Goal: Task Accomplishment & Management: Manage account settings

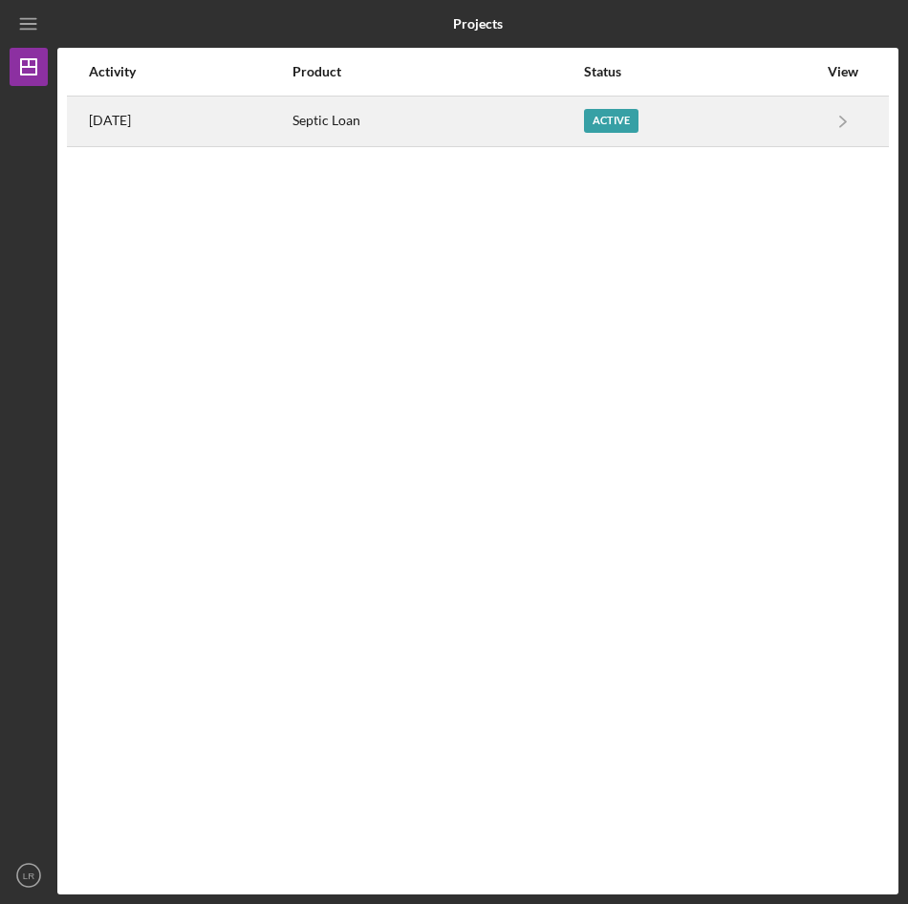
click at [365, 126] on div "Septic Loan" at bounding box center [437, 121] width 290 height 48
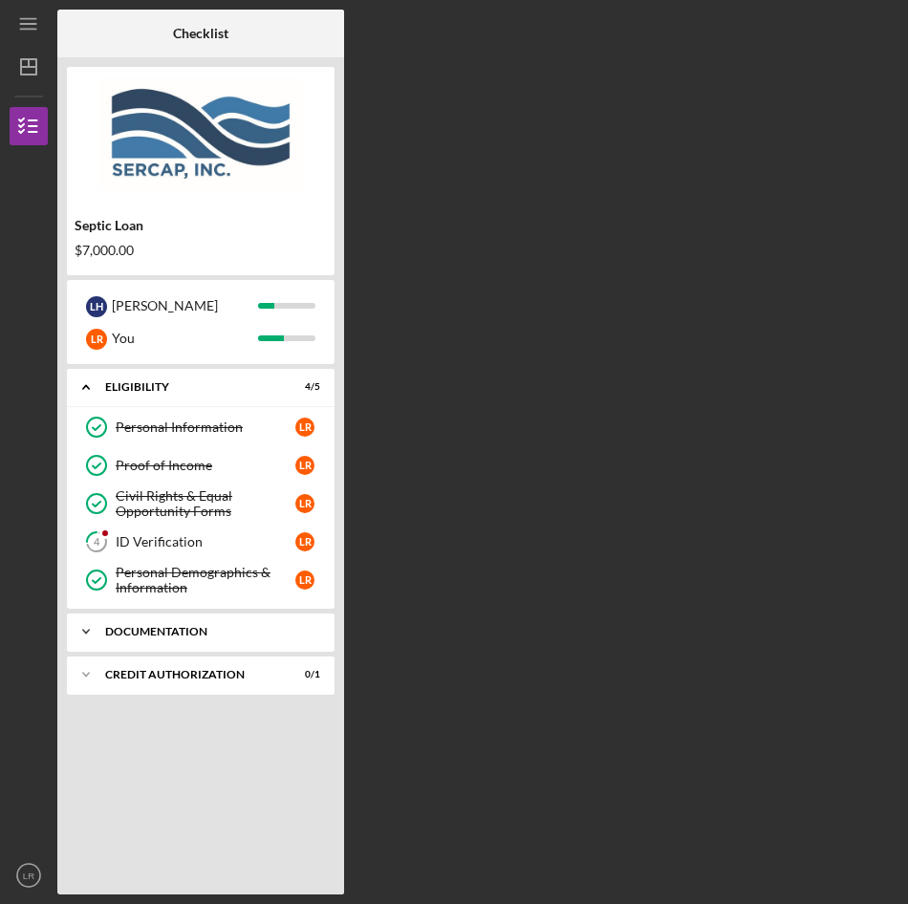
click at [145, 628] on div "Documentation" at bounding box center [207, 631] width 205 height 11
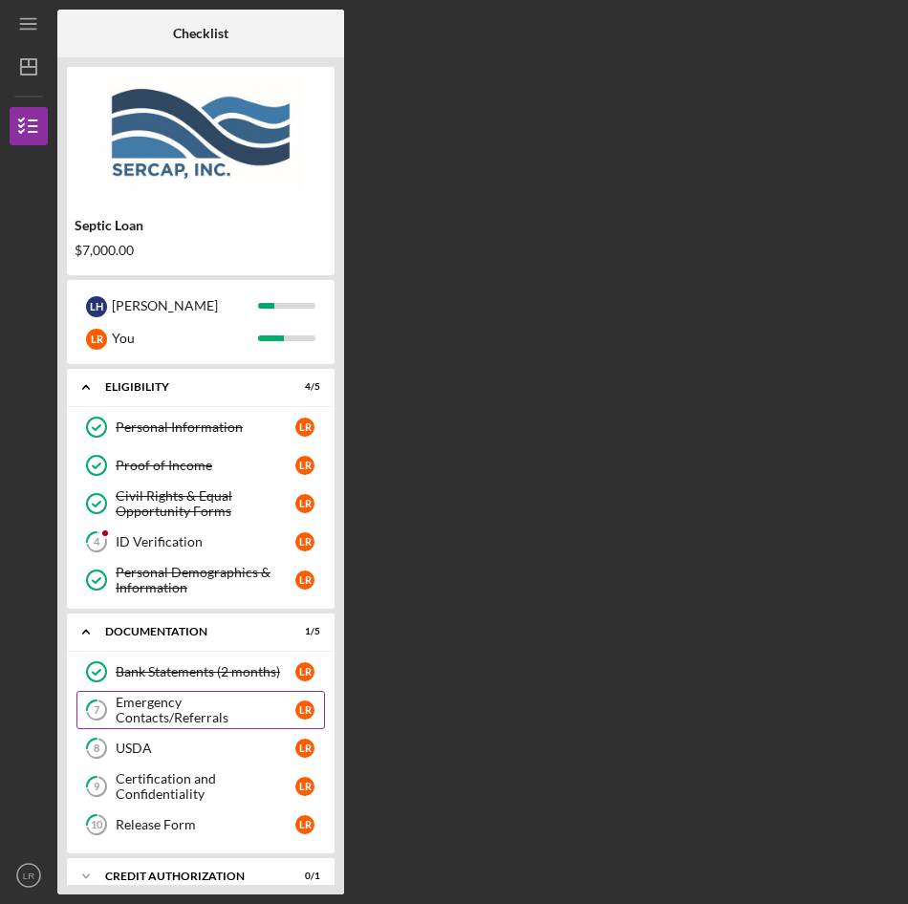
click at [159, 719] on link "7 Emergency Contacts/Referrals L R" at bounding box center [200, 710] width 248 height 38
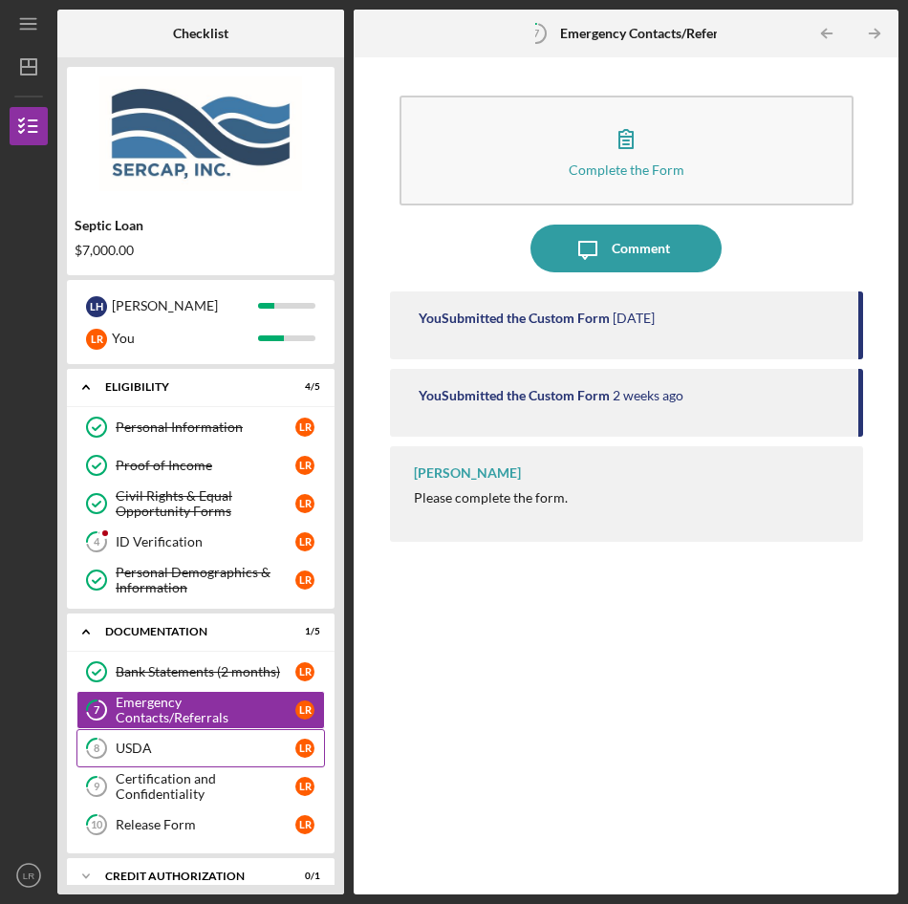
click at [141, 748] on div "USDA" at bounding box center [206, 748] width 180 height 15
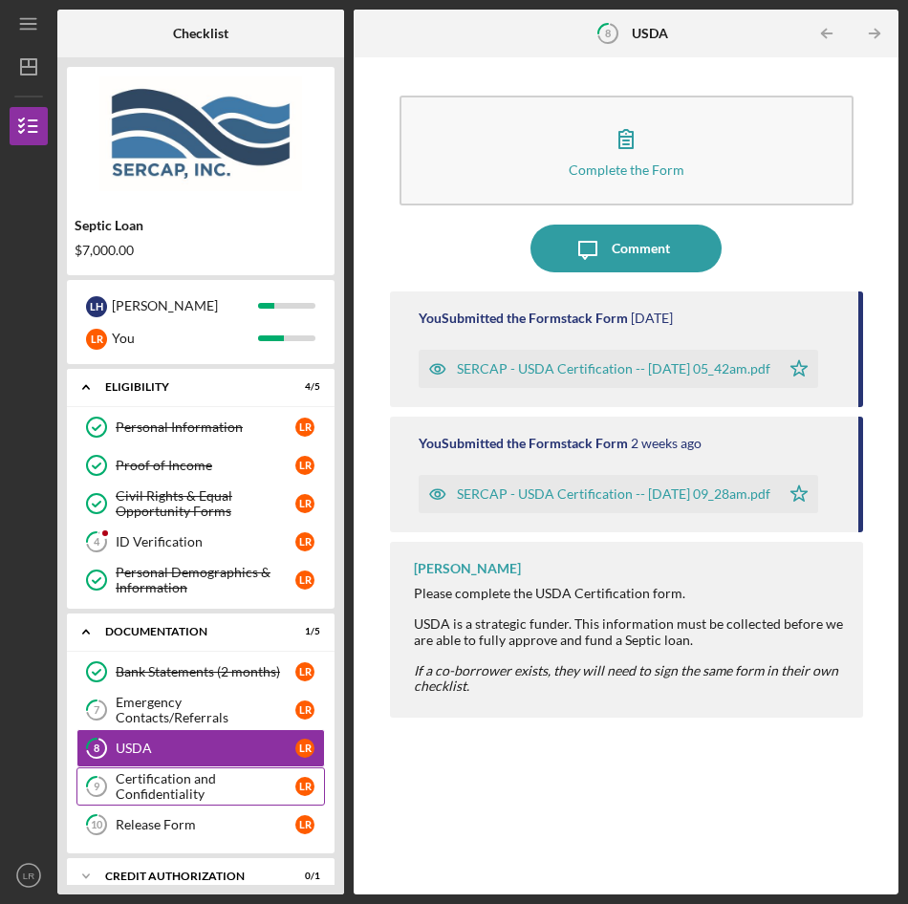
click at [141, 783] on div "Certification and Confidentiality" at bounding box center [206, 786] width 180 height 31
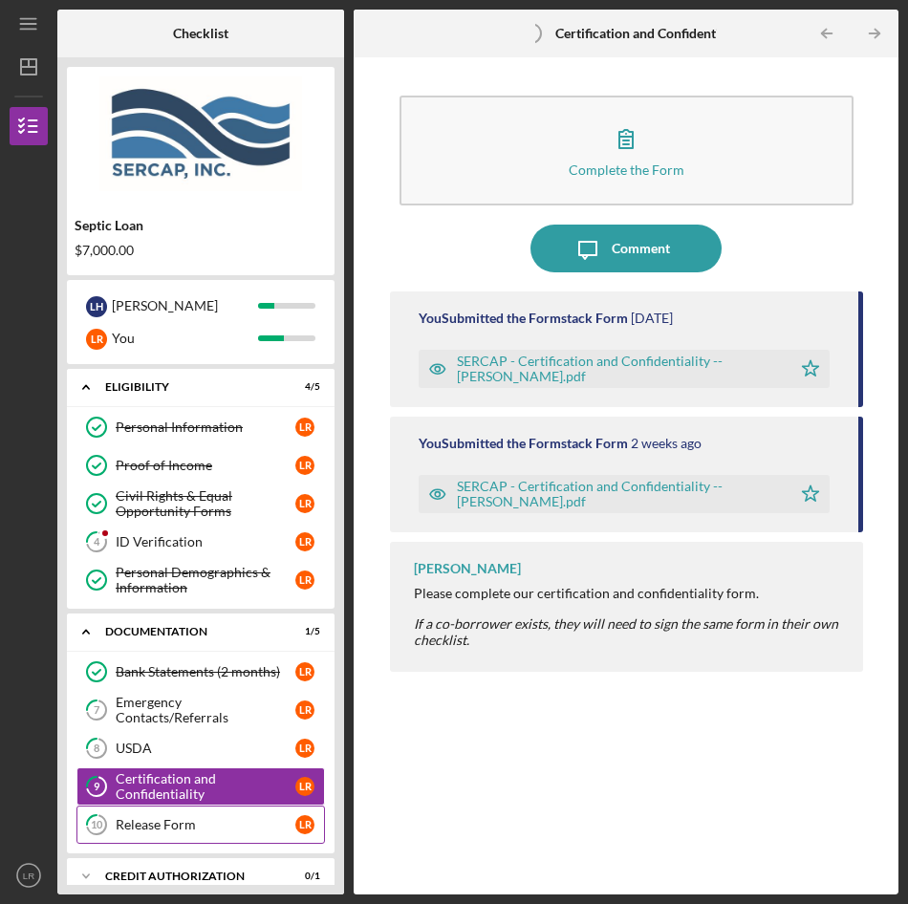
click at [131, 824] on div "Release Form" at bounding box center [206, 824] width 180 height 15
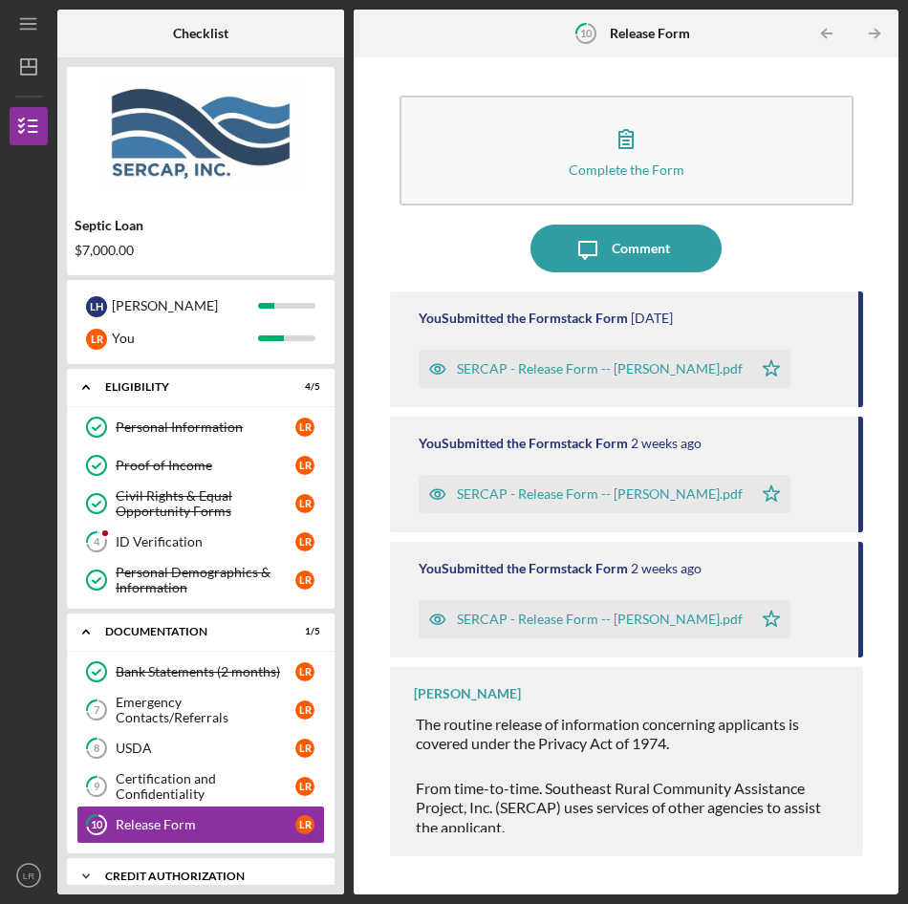
click at [202, 872] on div "CREDIT AUTHORIZATION" at bounding box center [207, 876] width 205 height 11
click at [118, 872] on div "CREDIT AUTHORIZATION" at bounding box center [207, 876] width 205 height 11
click at [85, 872] on icon "Icon/Expander" at bounding box center [86, 876] width 38 height 38
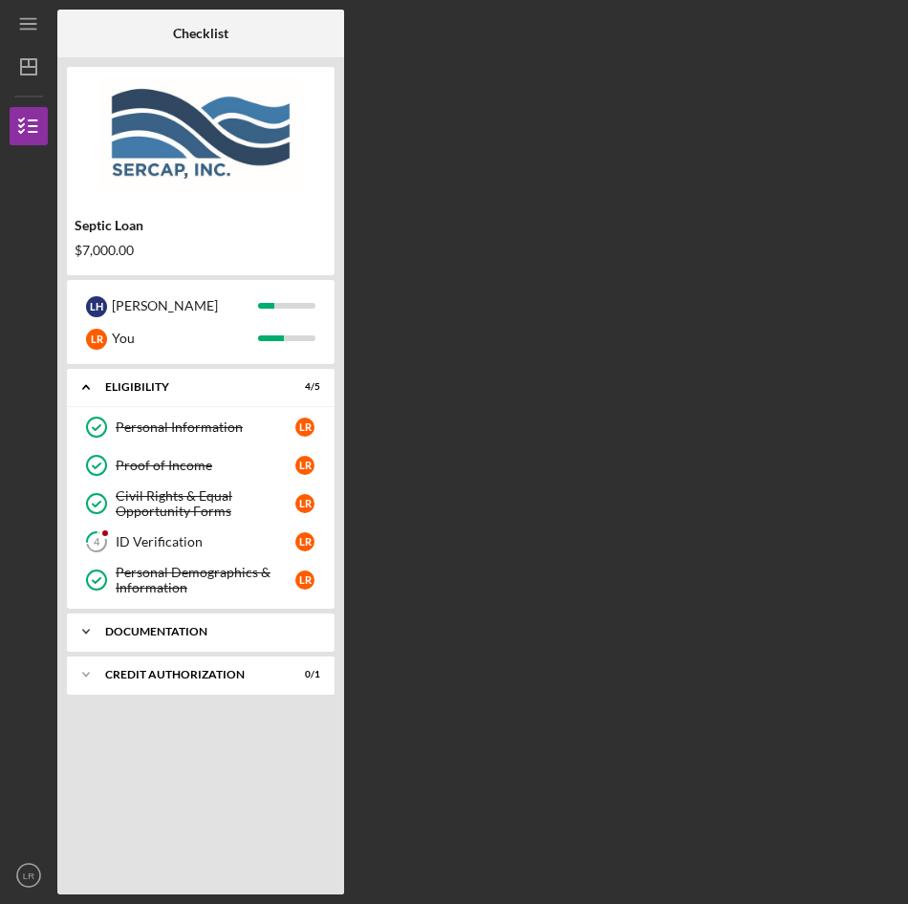
click at [95, 635] on icon "Icon/Expander" at bounding box center [86, 632] width 38 height 38
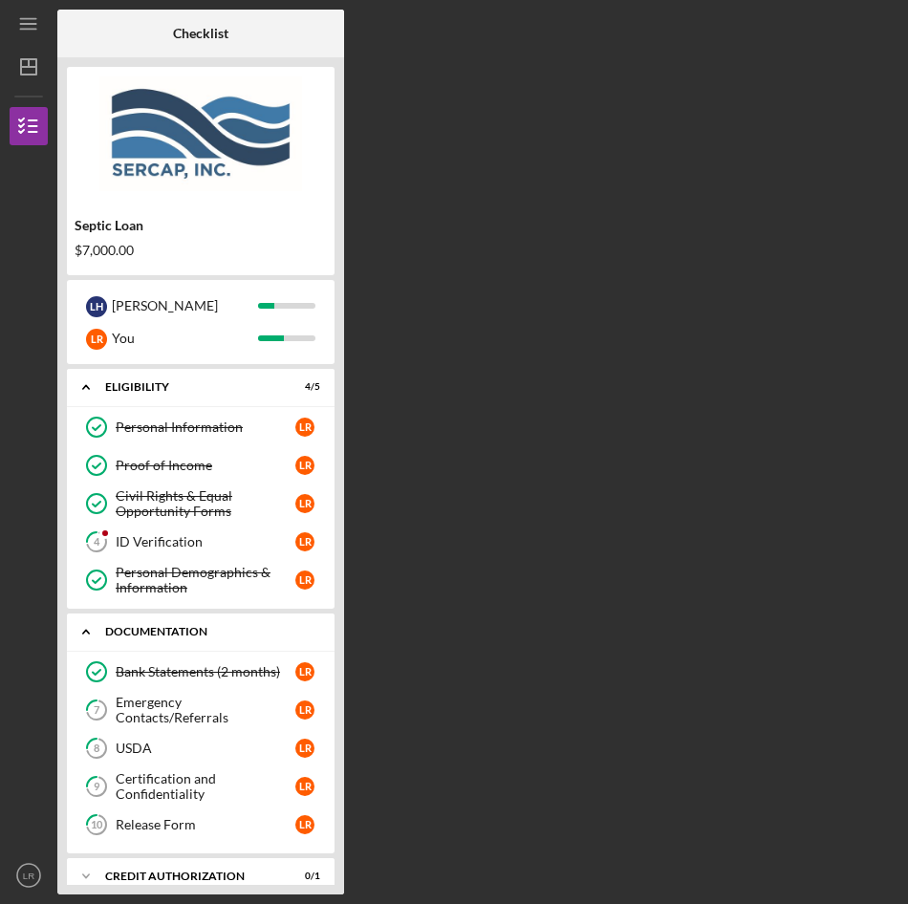
scroll to position [21, 0]
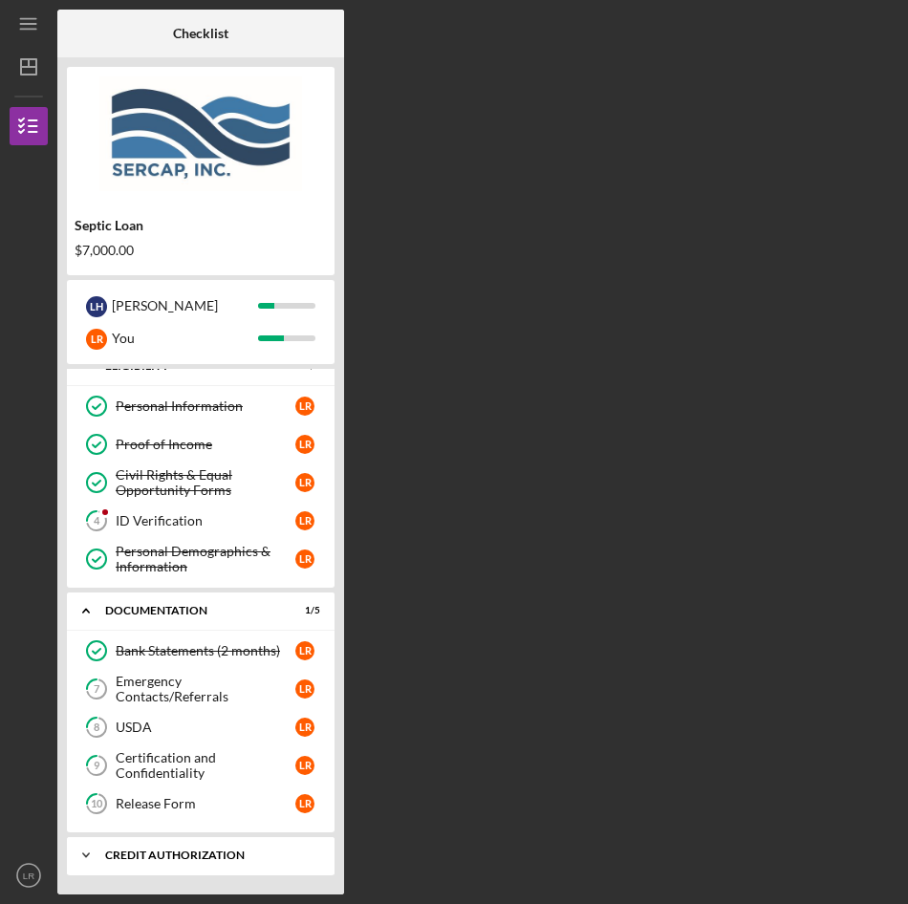
click at [78, 854] on icon "Icon/Expander" at bounding box center [86, 855] width 38 height 38
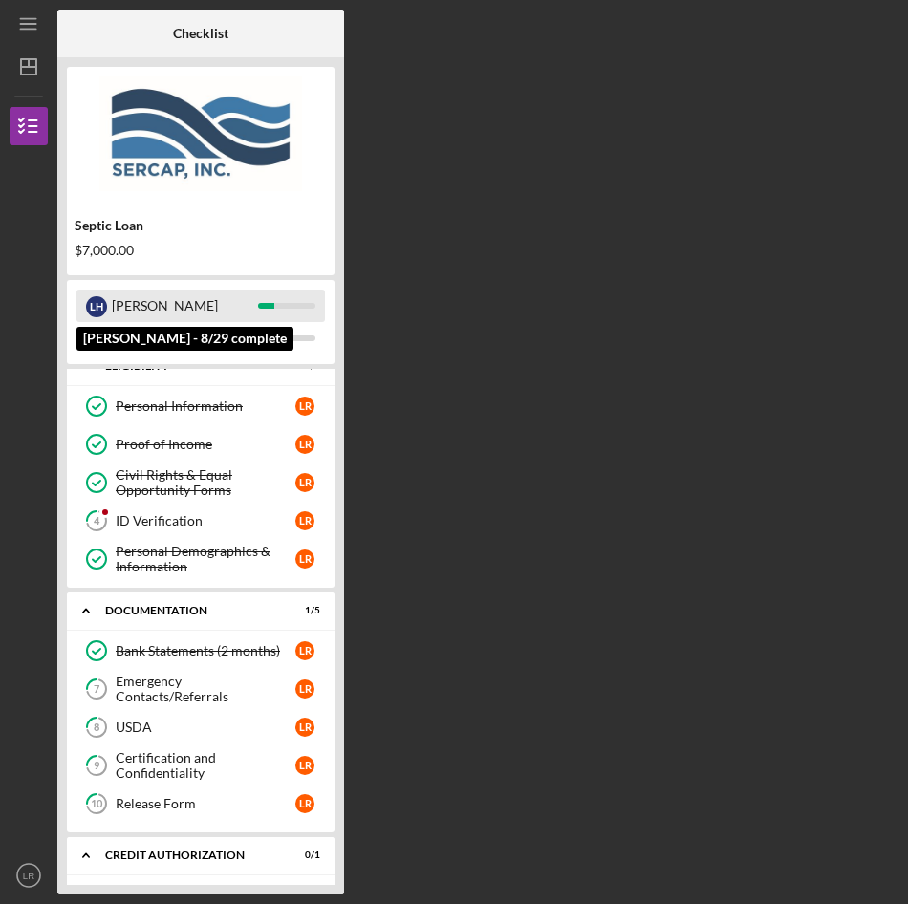
click at [90, 300] on div "L H" at bounding box center [96, 306] width 21 height 21
click at [94, 306] on div "L H" at bounding box center [96, 306] width 21 height 21
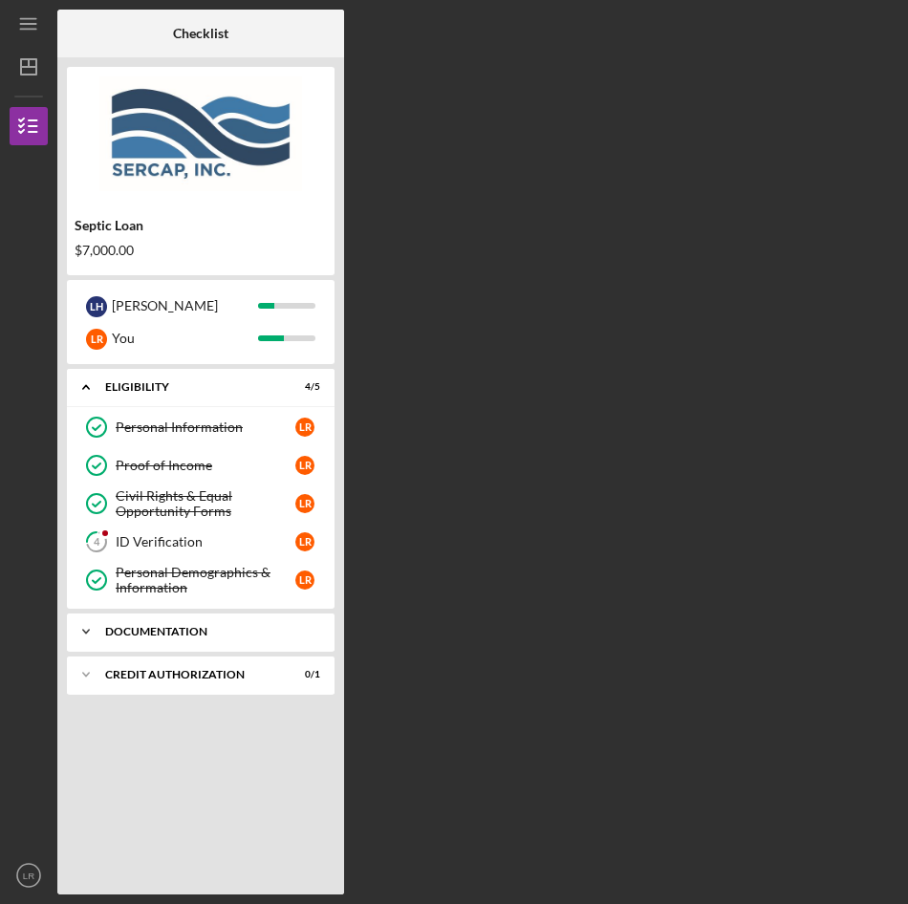
click at [168, 627] on div "Documentation" at bounding box center [207, 631] width 205 height 11
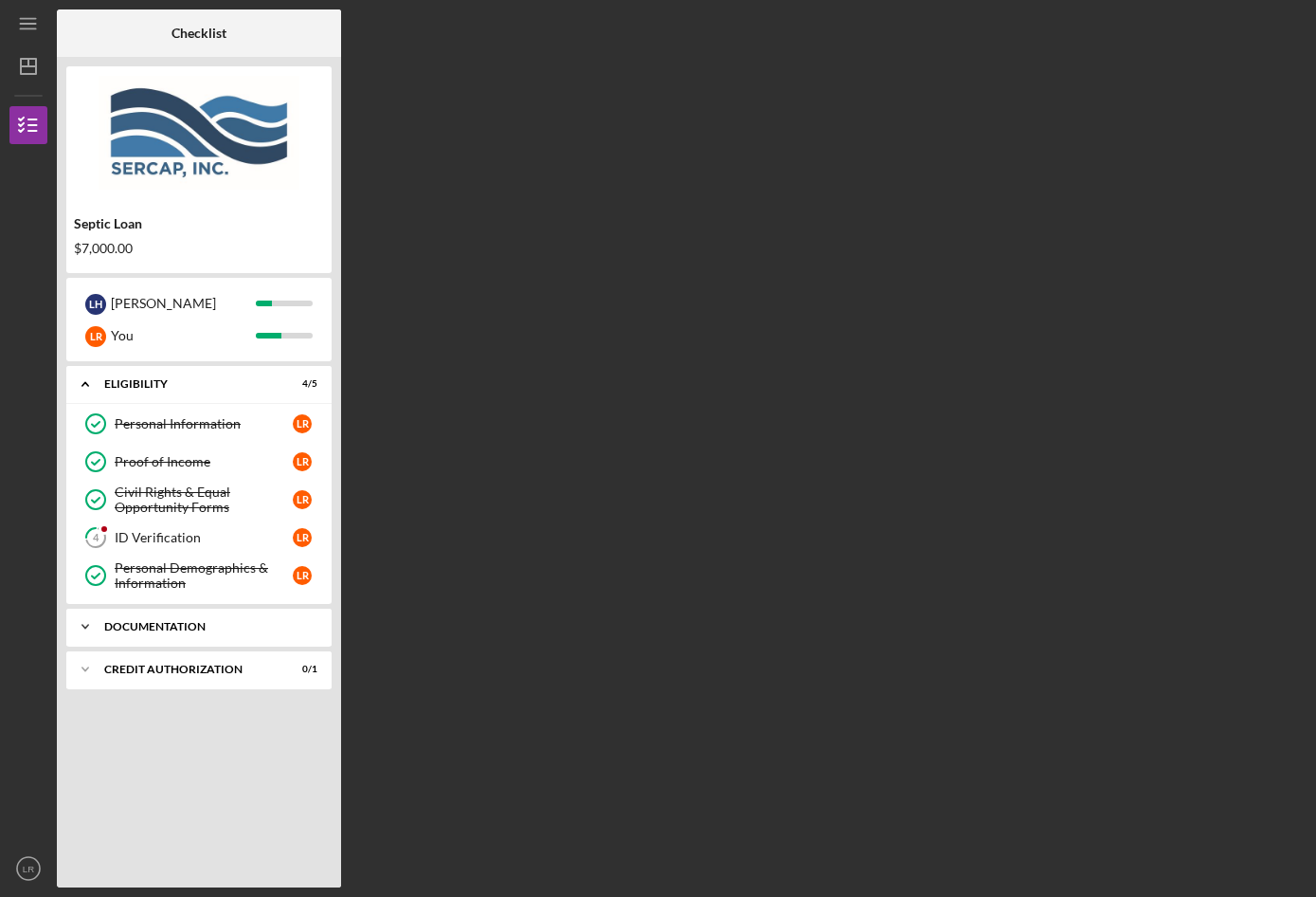
click at [203, 627] on div "Documentation" at bounding box center [205, 626] width 203 height 11
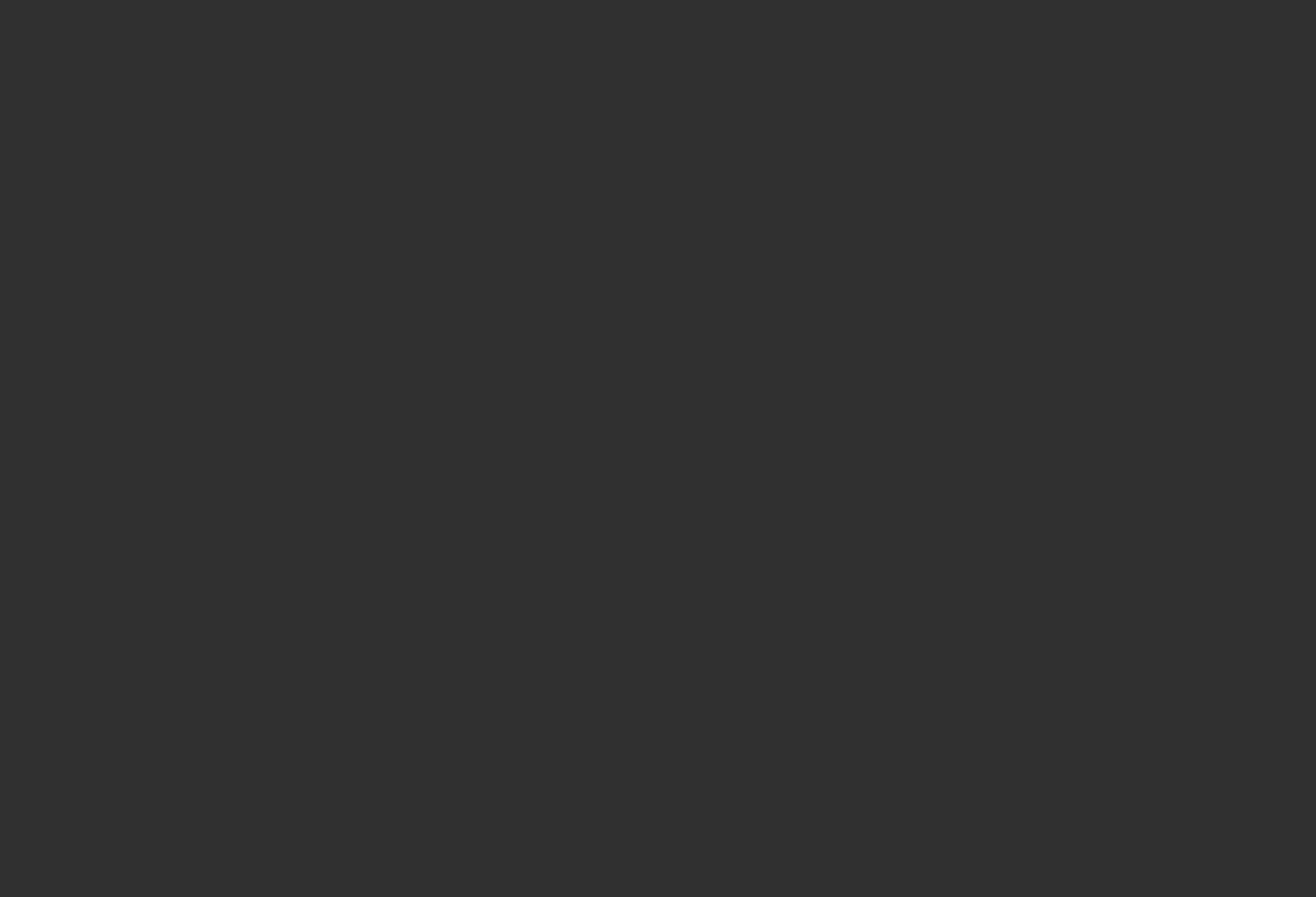
click at [430, 211] on div at bounding box center [658, 448] width 1316 height 897
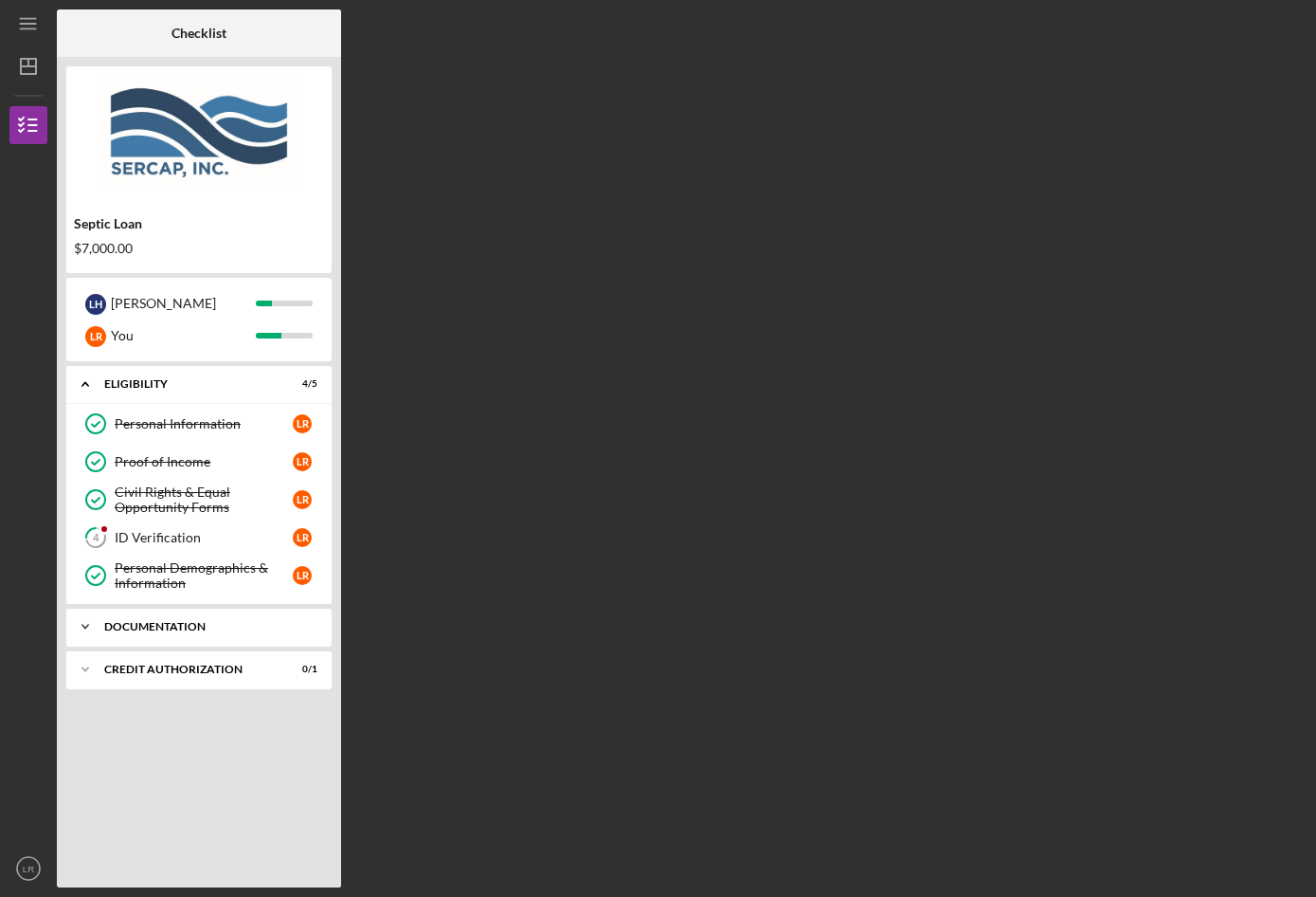
click at [128, 625] on div "Documentation" at bounding box center [205, 626] width 203 height 11
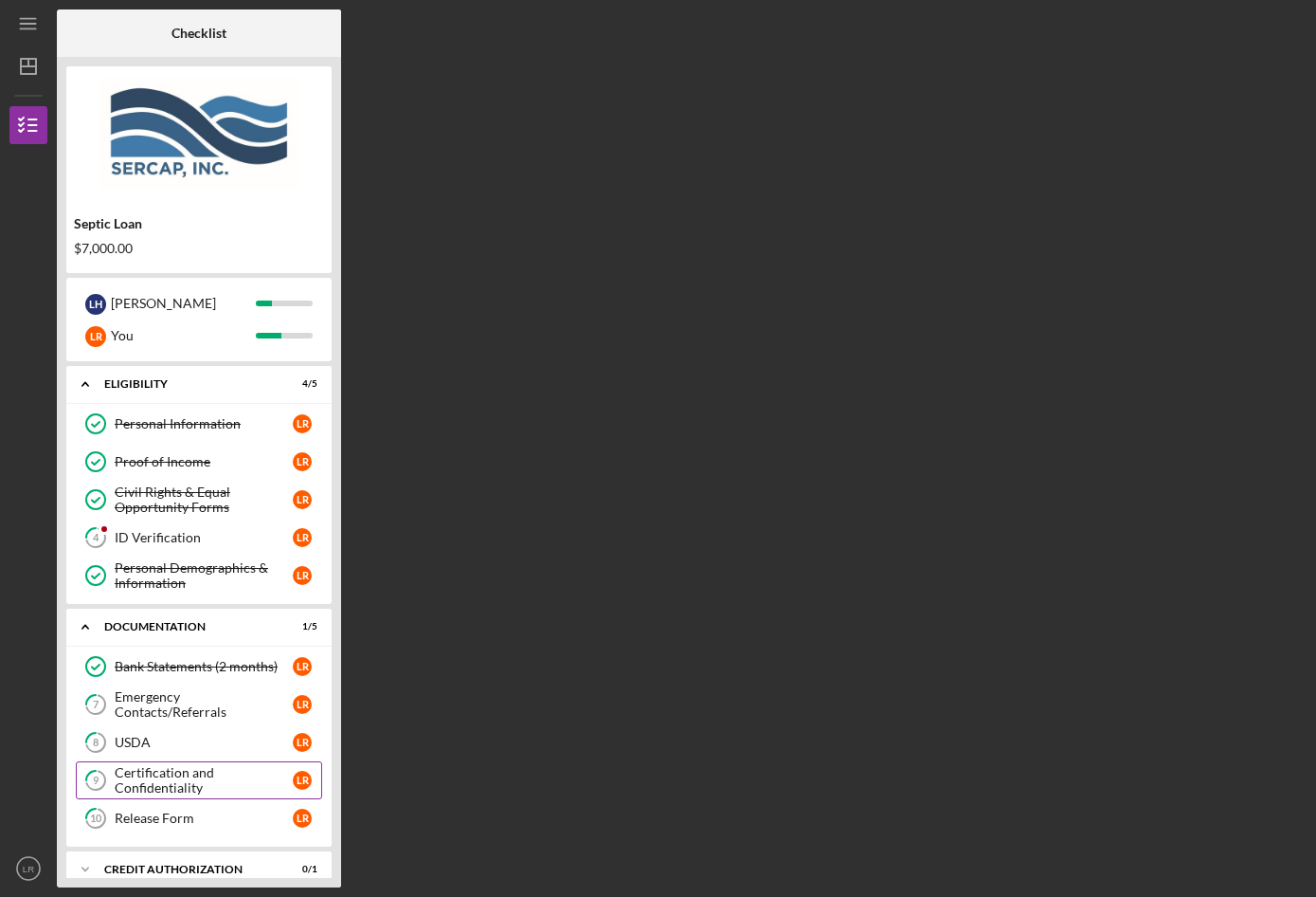
click at [167, 780] on div "Certification and Confidentiality" at bounding box center [204, 780] width 179 height 31
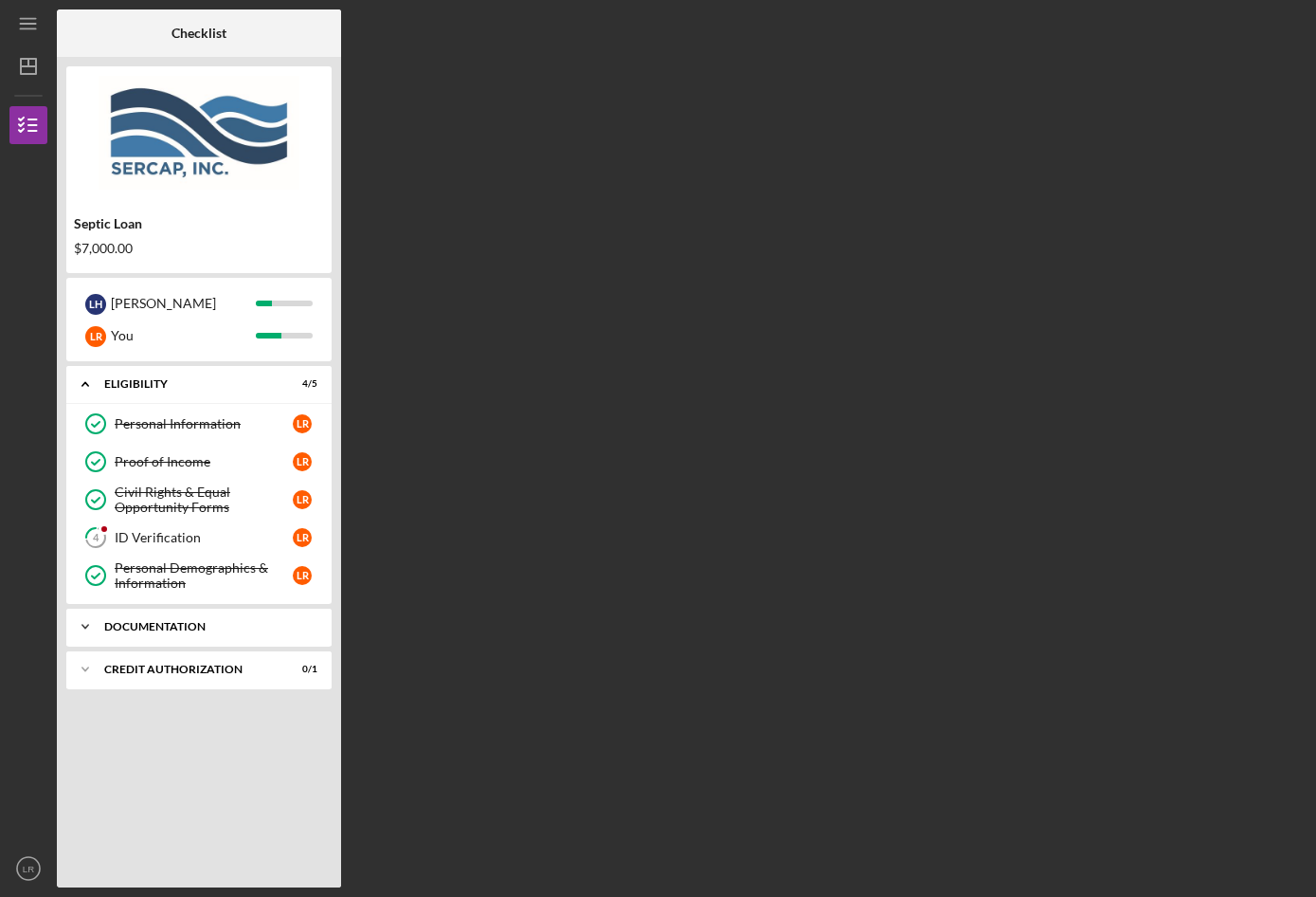
click at [167, 626] on div "Documentation" at bounding box center [205, 626] width 203 height 11
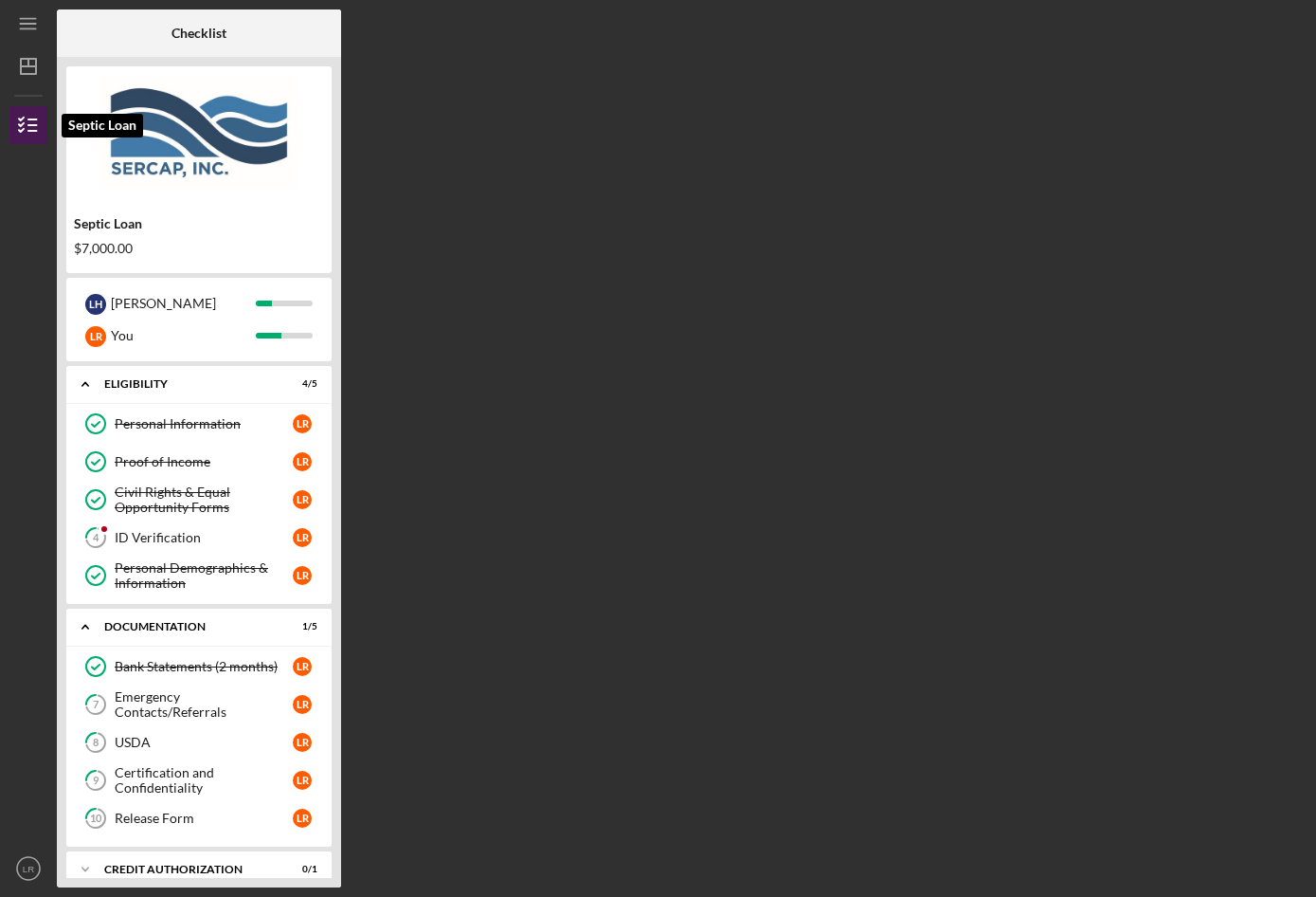
click at [14, 118] on icon "button" at bounding box center [29, 125] width 48 height 48
click at [19, 130] on polyline "button" at bounding box center [21, 130] width 5 height 3
click at [36, 28] on icon "Icon/Menu" at bounding box center [29, 24] width 43 height 43
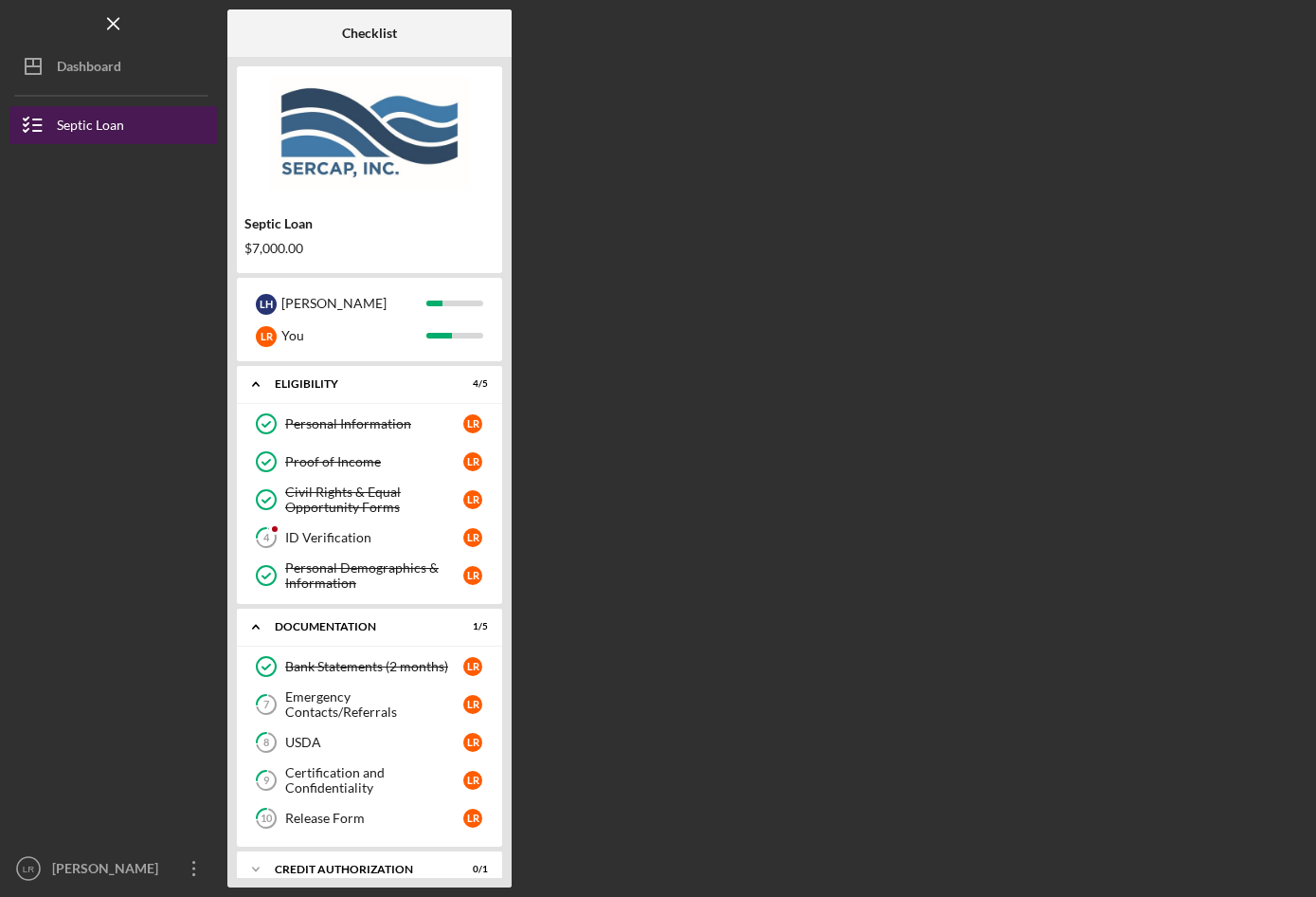
click at [90, 121] on div "Septic Loan" at bounding box center [90, 127] width 67 height 43
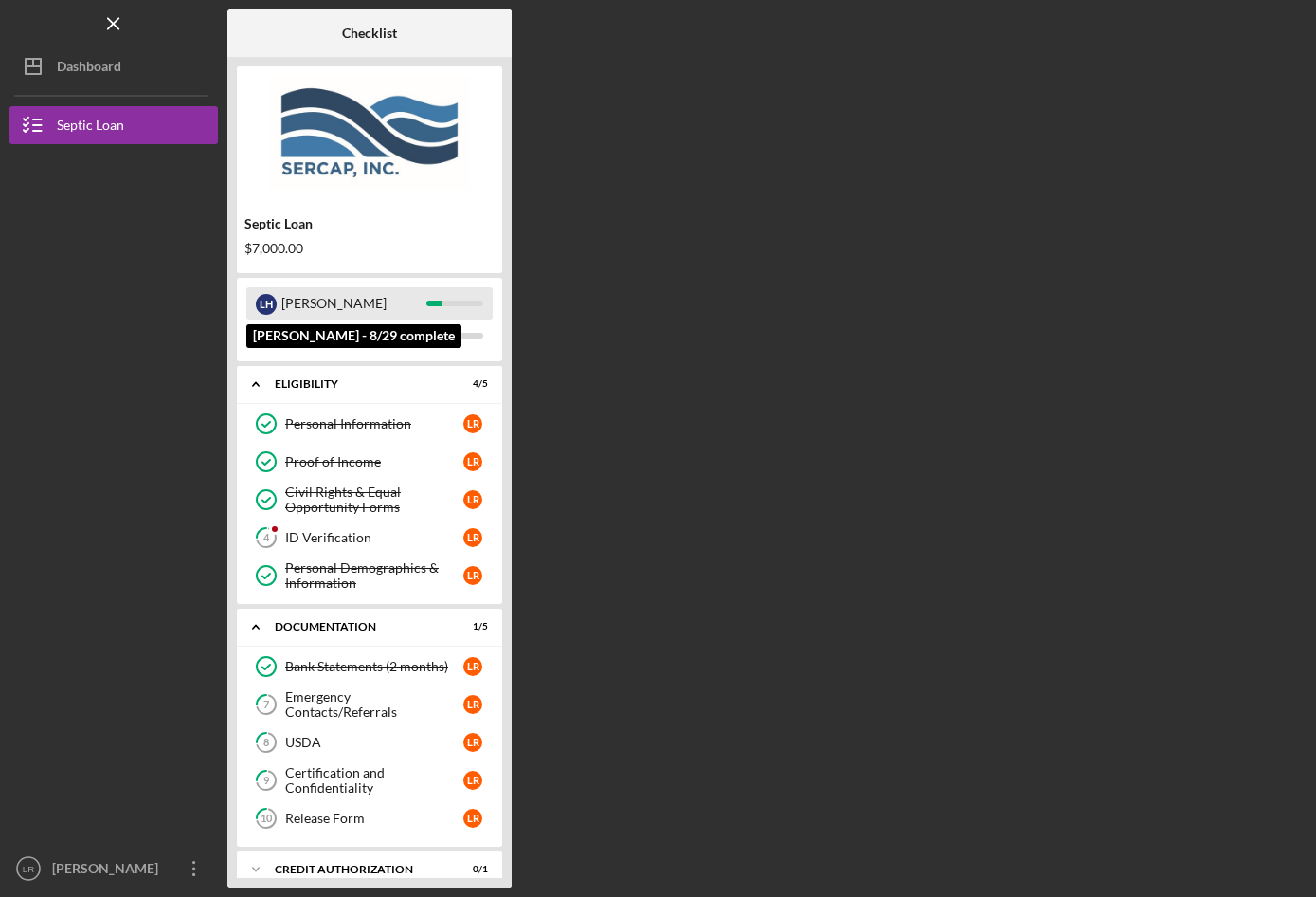
click at [265, 293] on div "L H" at bounding box center [266, 304] width 21 height 32
click at [267, 294] on div "L H" at bounding box center [266, 304] width 21 height 21
click at [267, 300] on div "L H" at bounding box center [266, 304] width 21 height 21
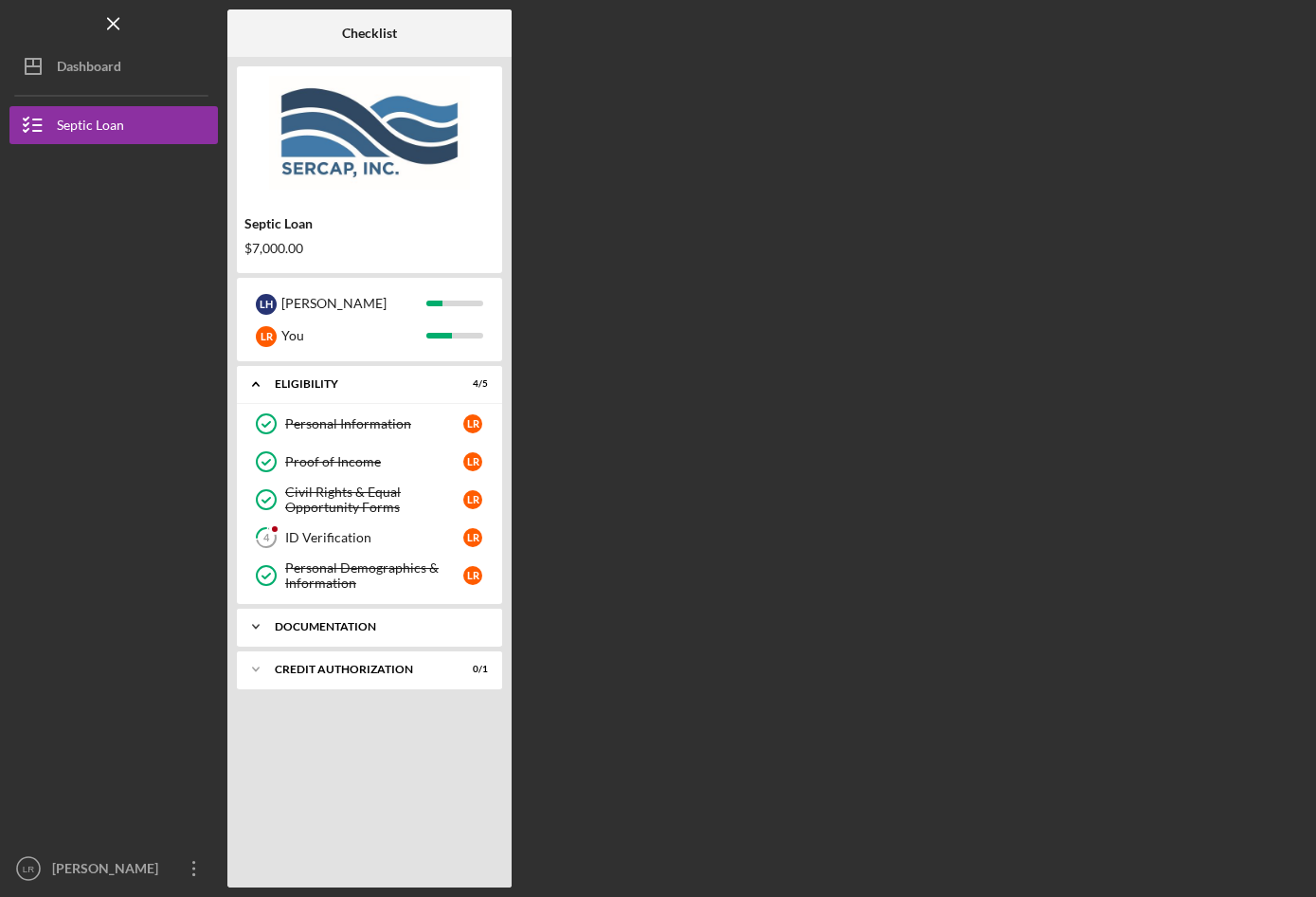
click at [336, 628] on div "Documentation" at bounding box center [376, 626] width 203 height 11
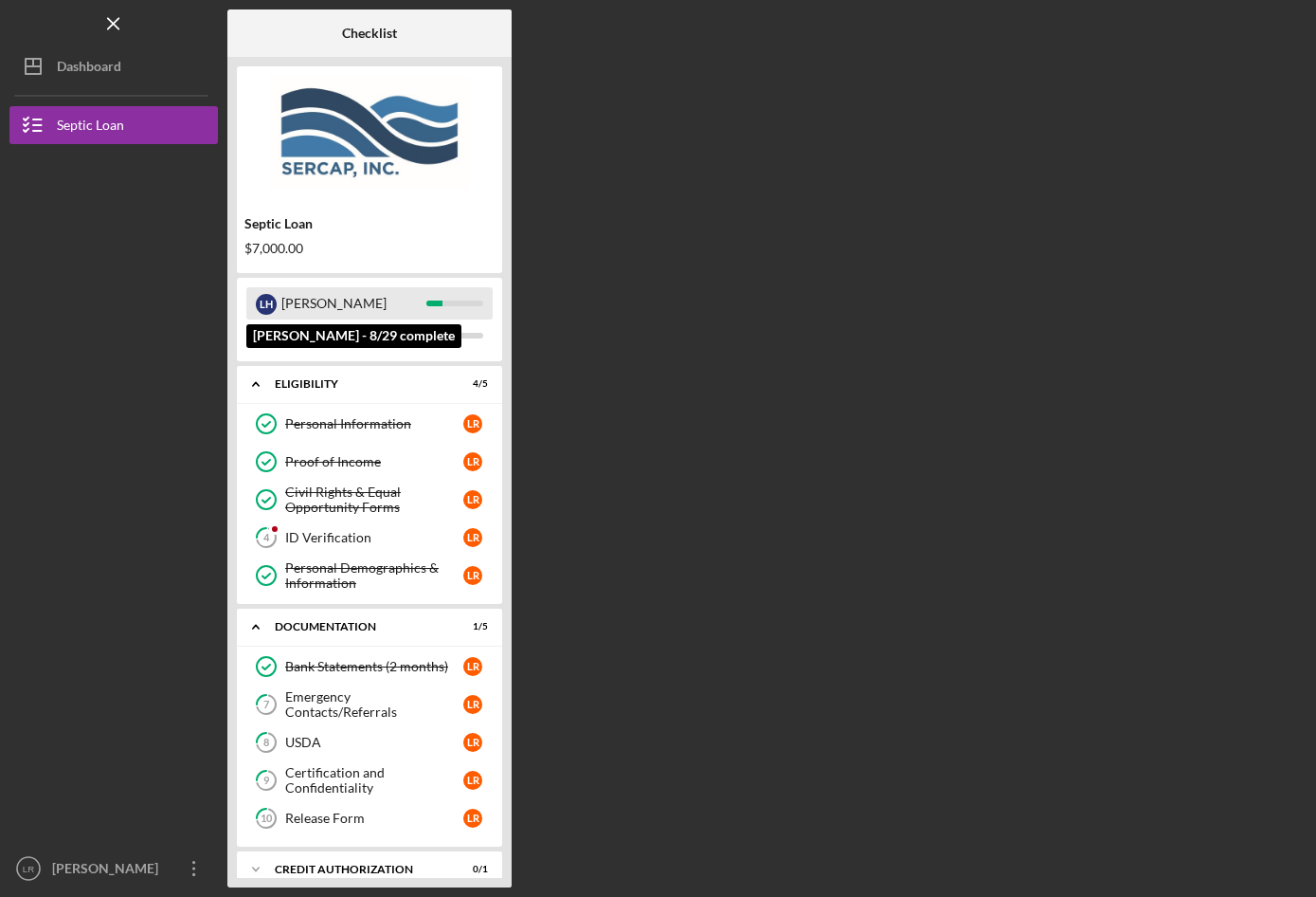
click at [263, 301] on div "L H" at bounding box center [266, 304] width 21 height 21
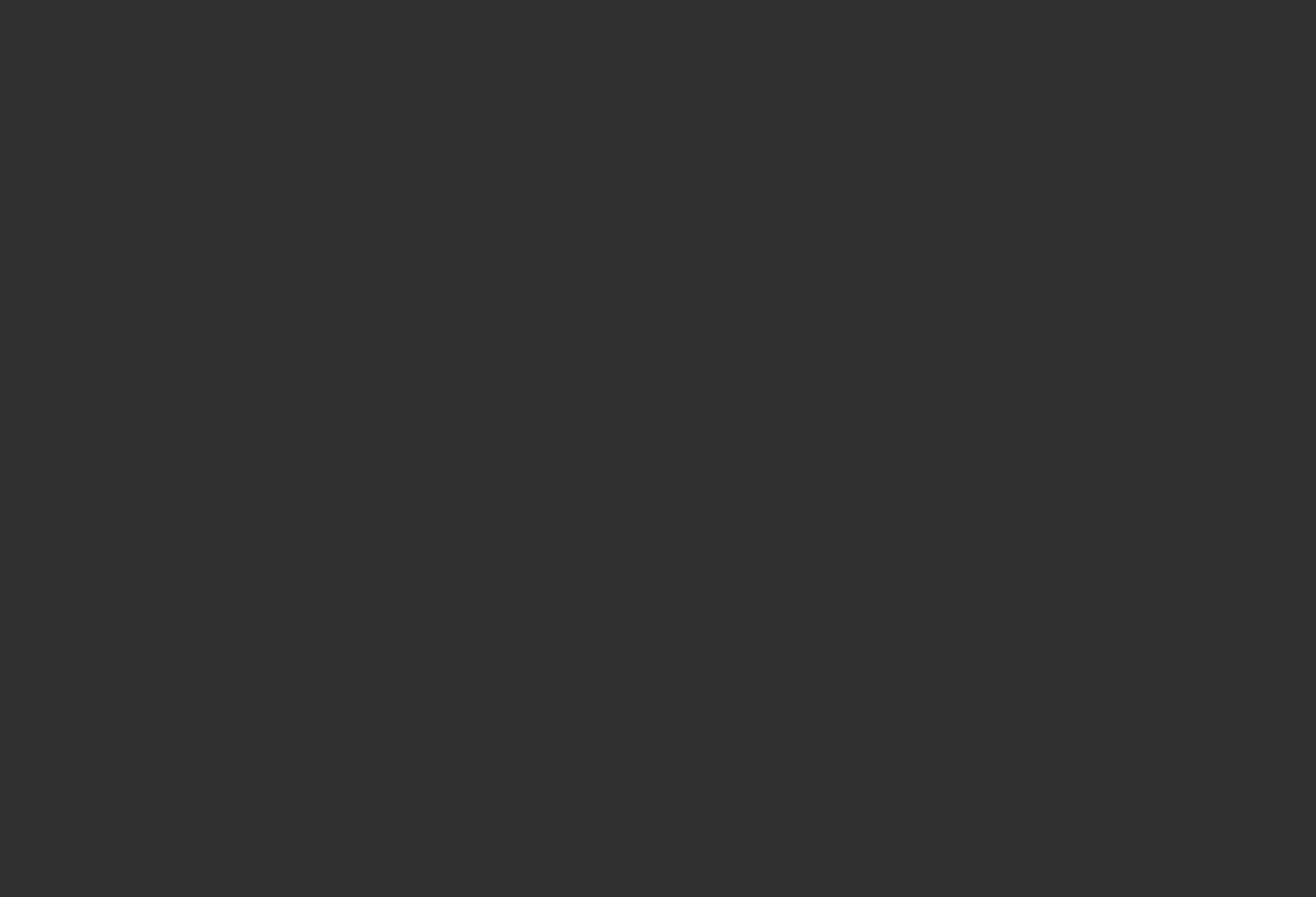
click at [534, 548] on div at bounding box center [658, 448] width 1316 height 897
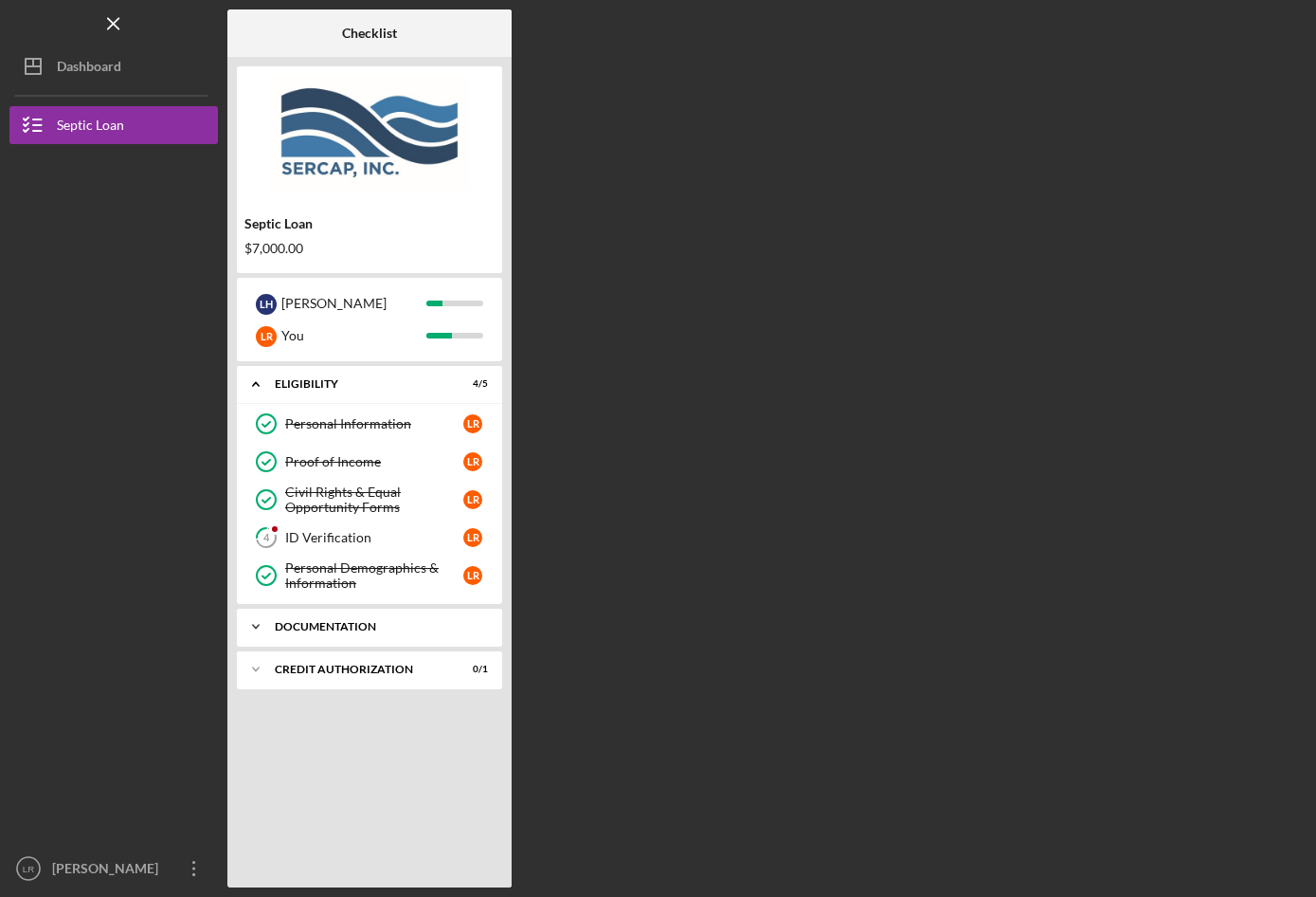
click at [374, 619] on div "Icon/Expander Documentation 1 / 5" at bounding box center [370, 627] width 266 height 38
click at [38, 129] on icon "button" at bounding box center [34, 125] width 48 height 48
click at [25, 131] on polyline "button" at bounding box center [26, 130] width 5 height 3
click at [257, 666] on icon "Icon/Expander" at bounding box center [256, 670] width 38 height 38
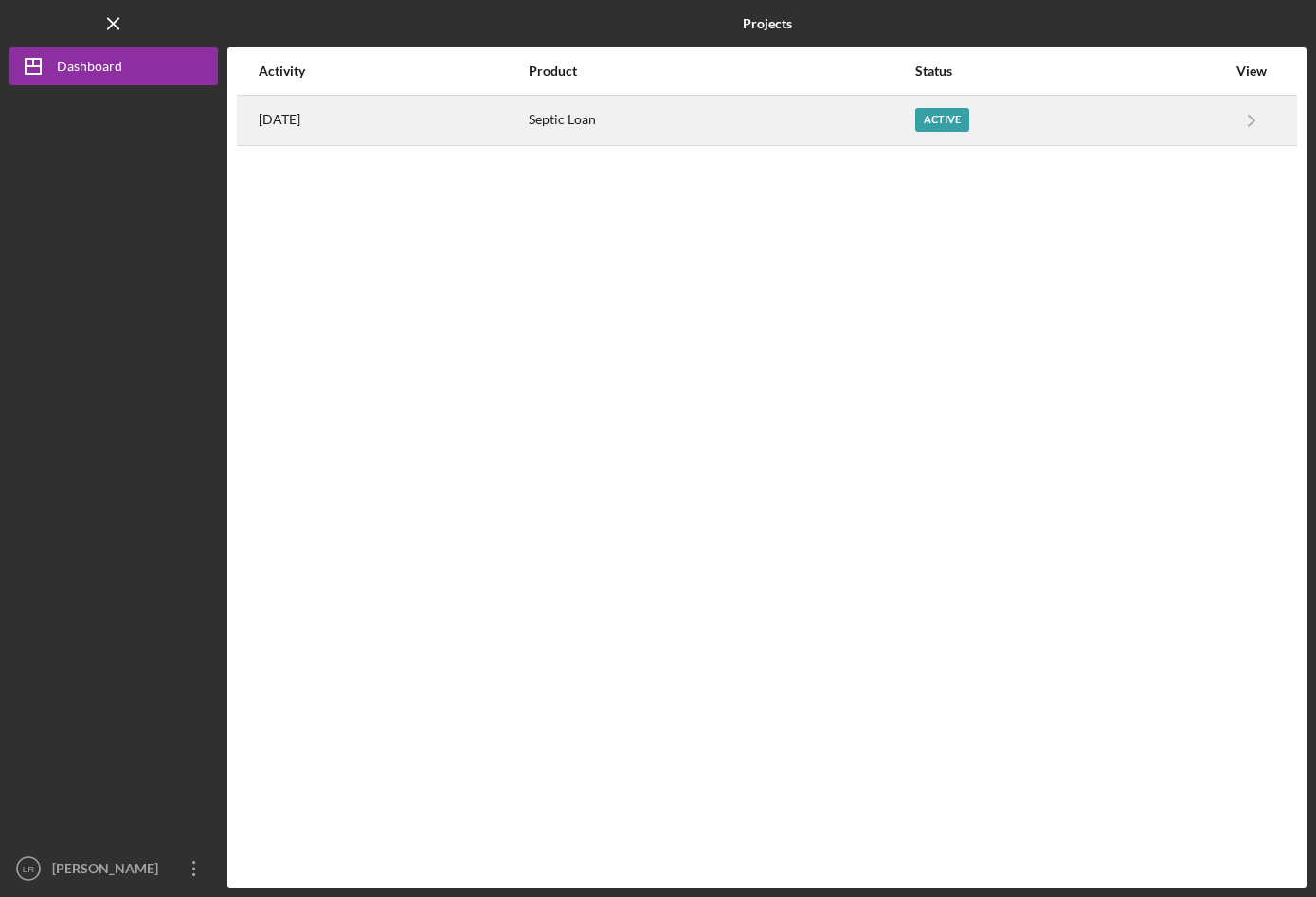
click at [969, 115] on div "Active" at bounding box center [942, 120] width 54 height 24
click at [1253, 121] on polyline "button" at bounding box center [1252, 120] width 6 height 11
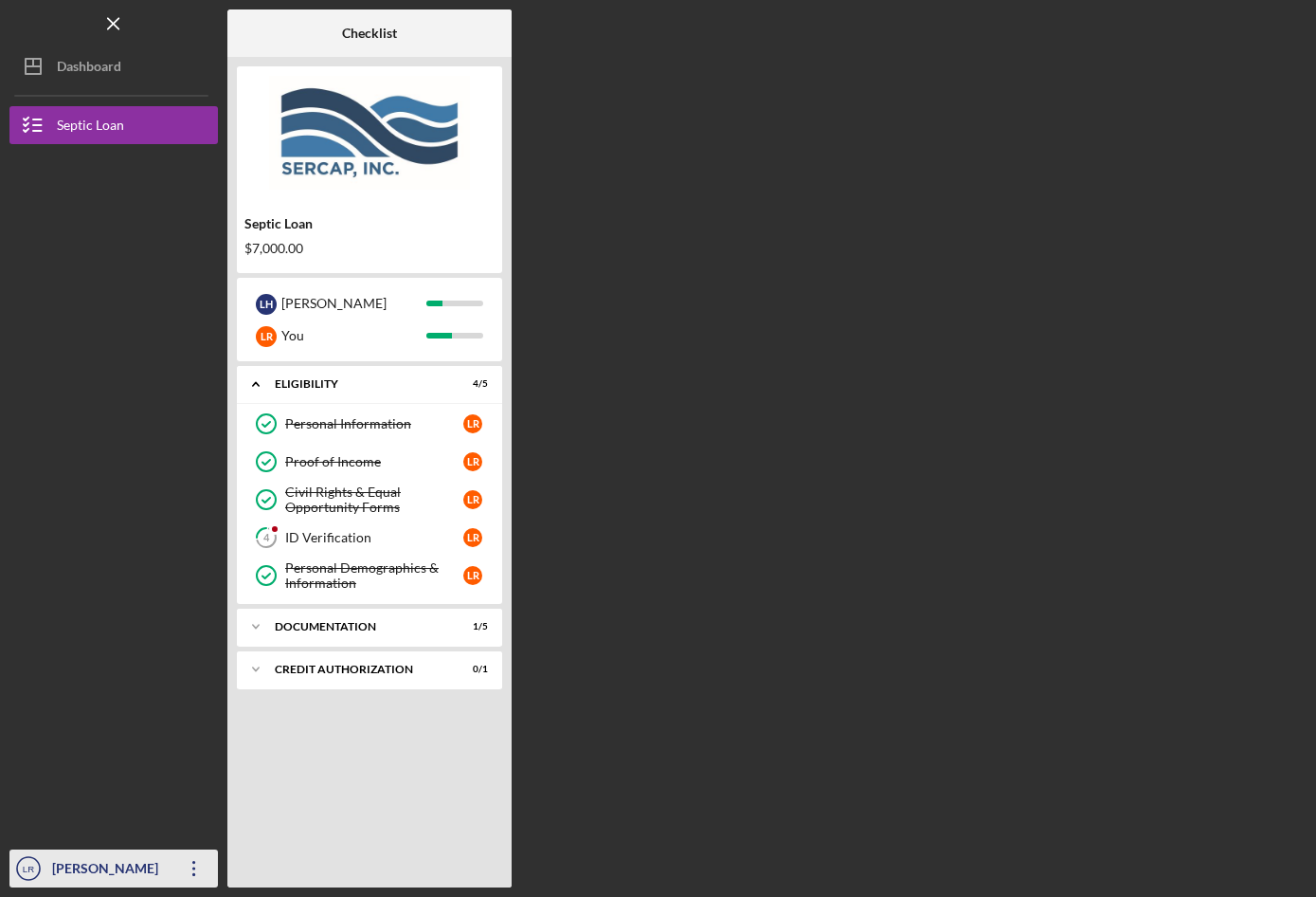
click at [25, 870] on text "LR" at bounding box center [28, 869] width 11 height 11
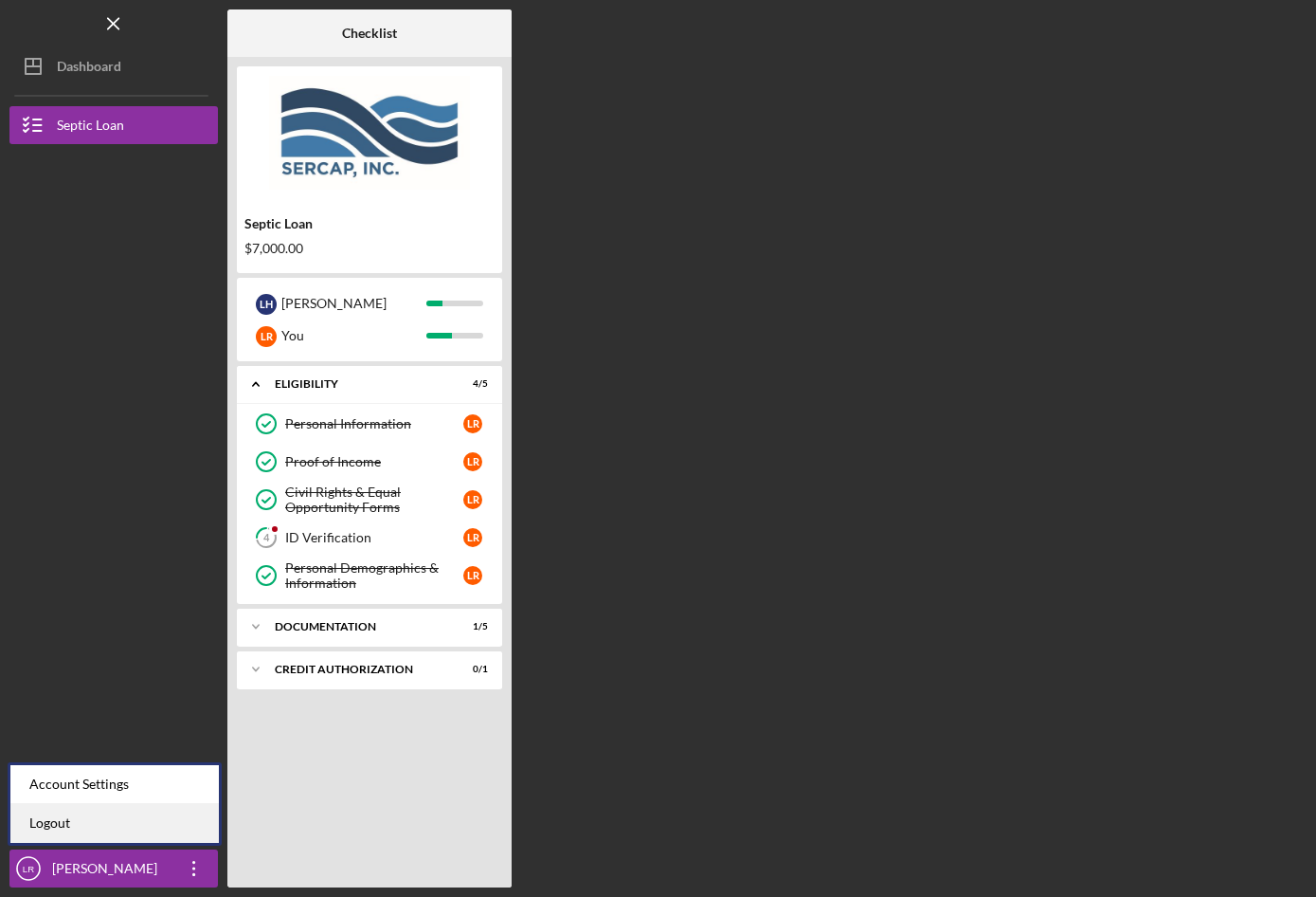
click at [60, 827] on link "Logout" at bounding box center [115, 823] width 208 height 39
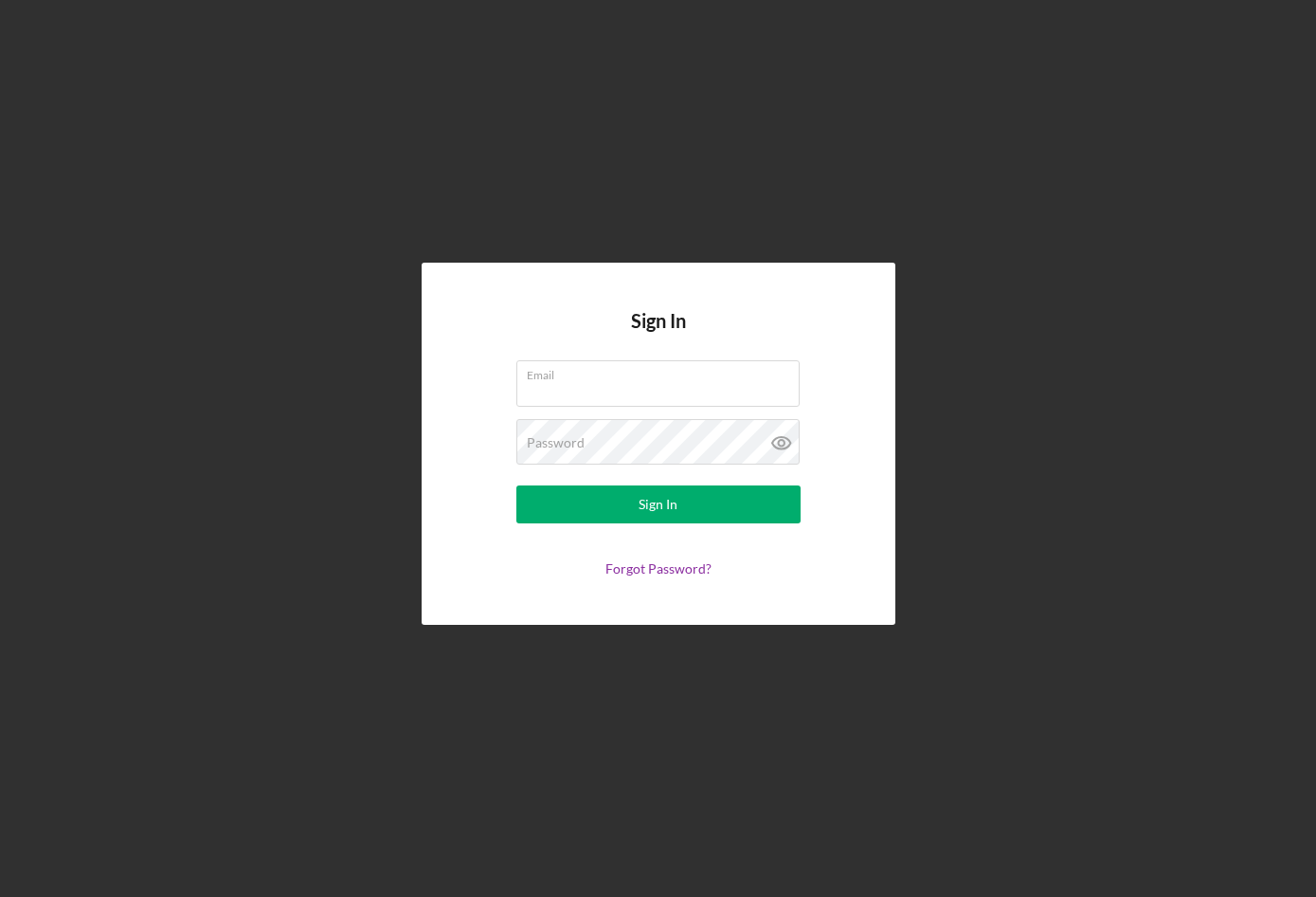
type input "lvreese60@gmail.com"
click at [707, 389] on input "[EMAIL_ADDRESS][DOMAIN_NAME]" at bounding box center [658, 383] width 284 height 46
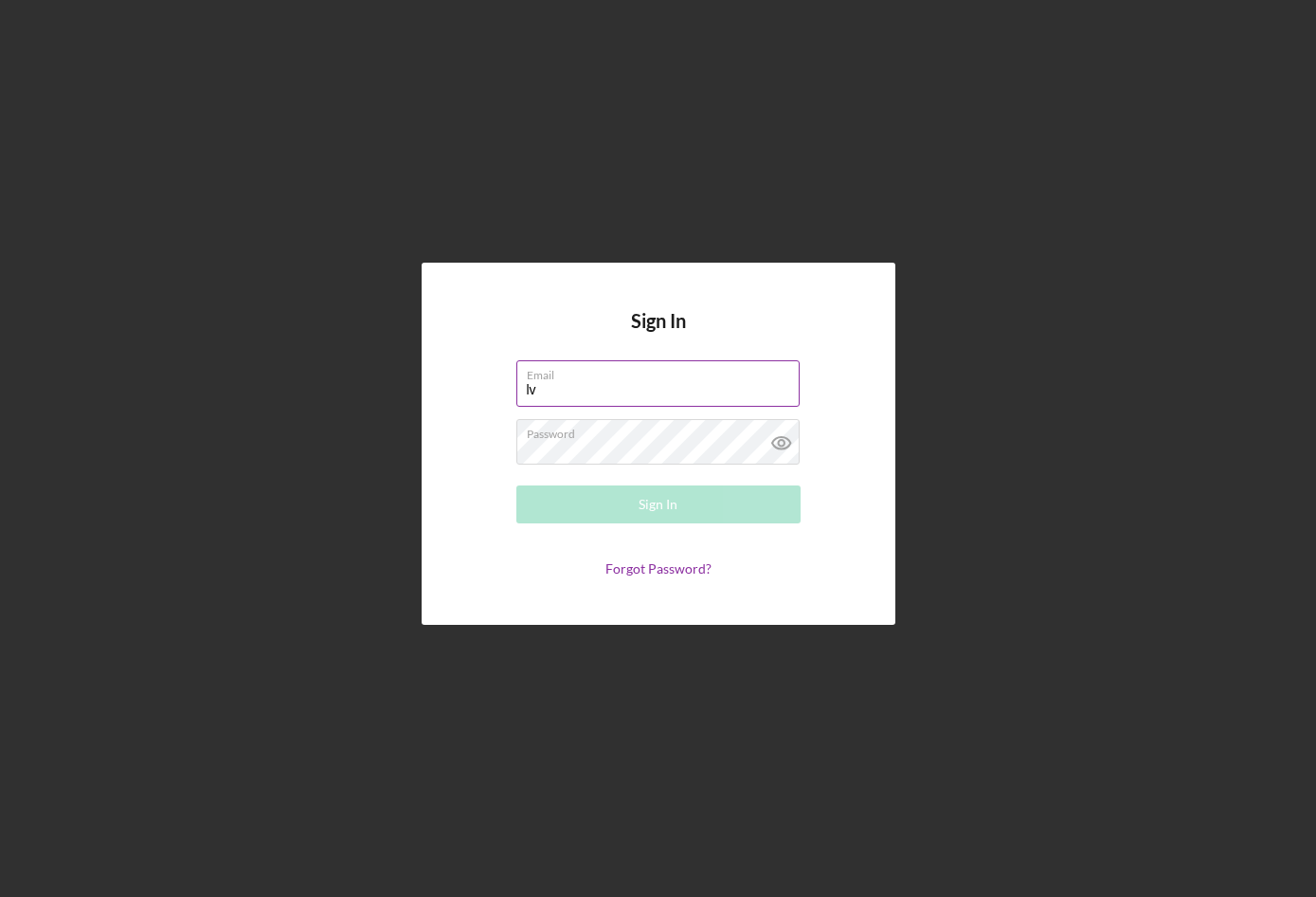
type input "l"
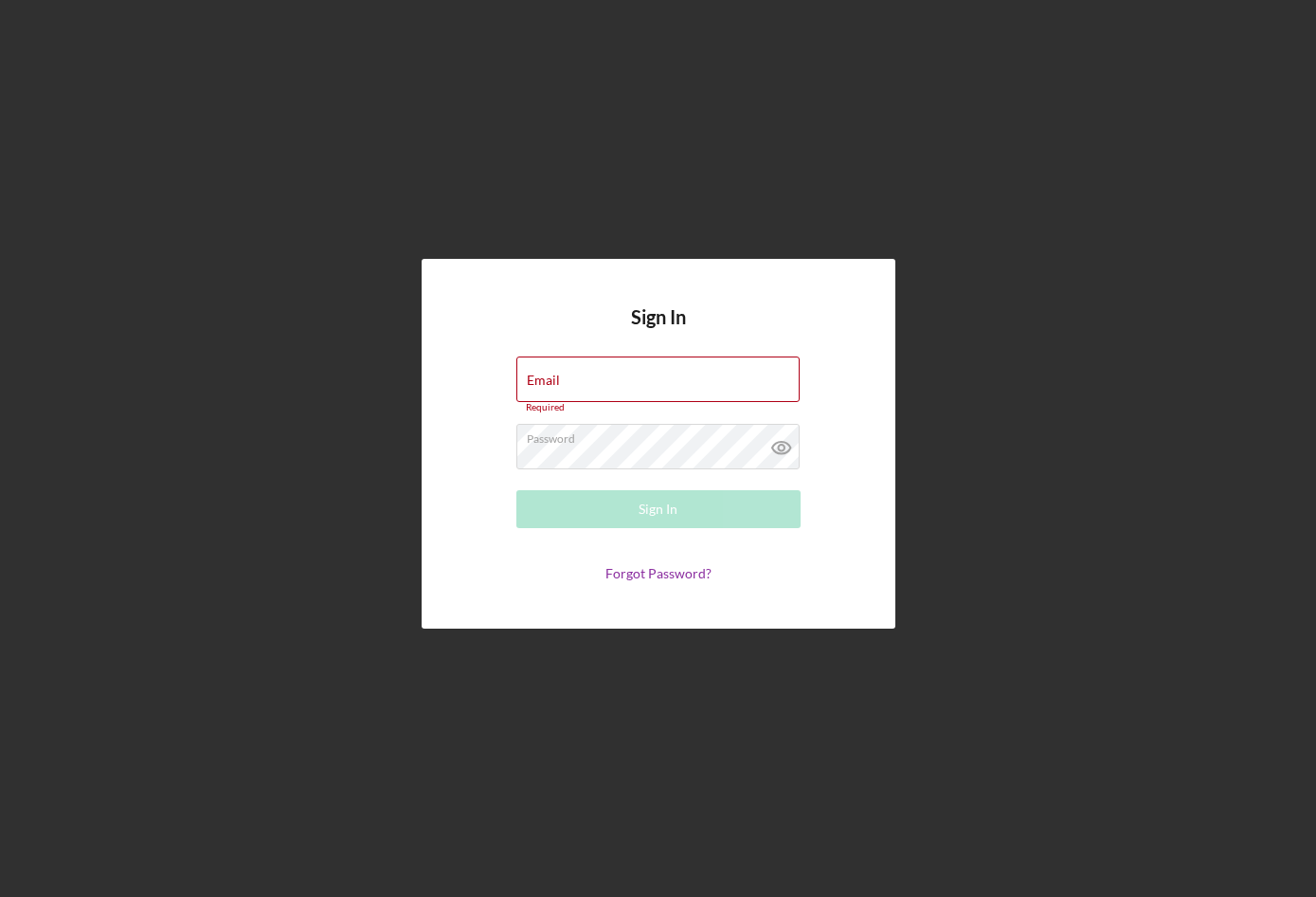
click at [433, 561] on div "Sign In Email Required Password Sign In Forgot Password?" at bounding box center [658, 445] width 474 height 371
click at [619, 442] on label "Password" at bounding box center [662, 435] width 273 height 21
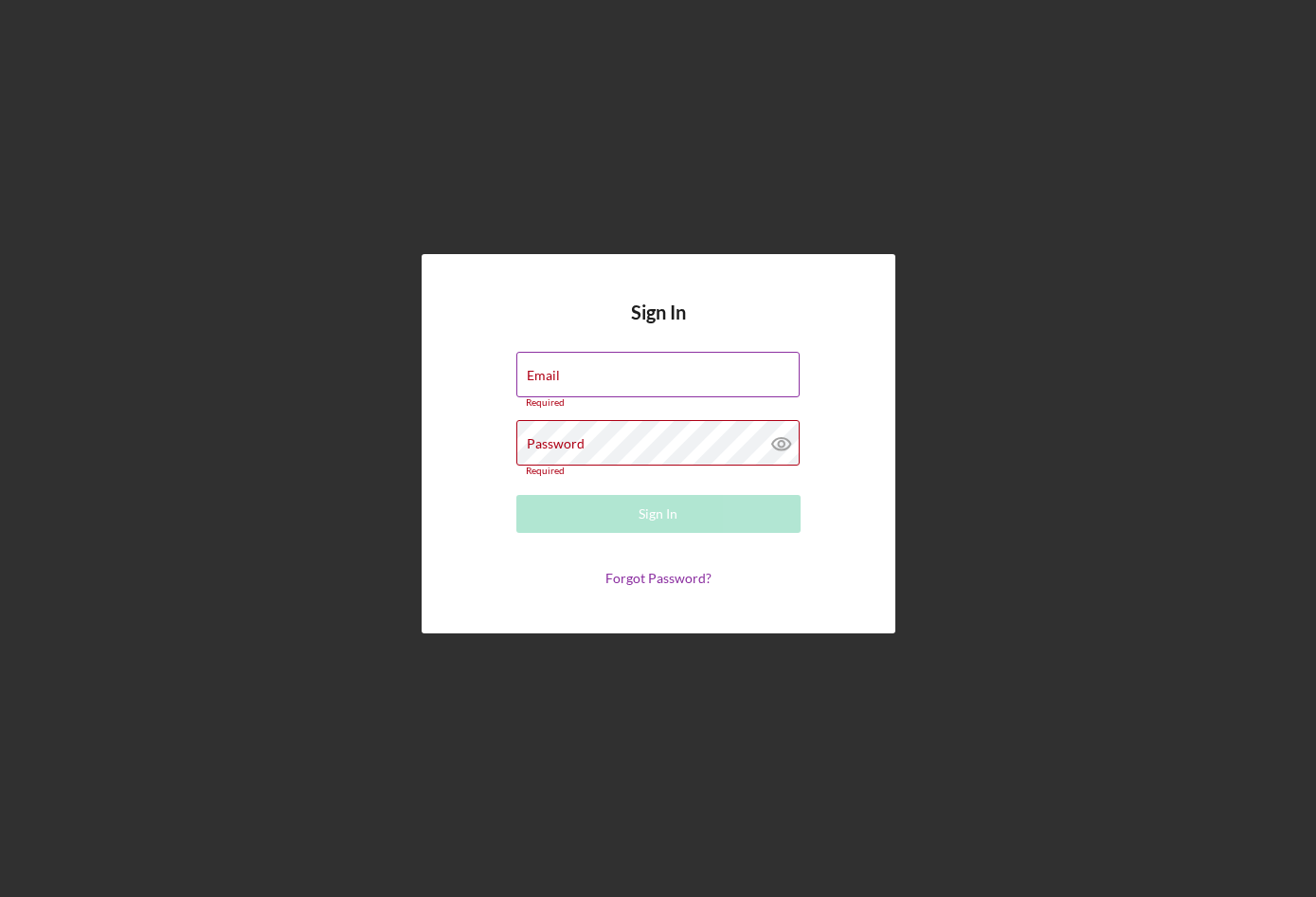
click at [549, 380] on label "Email" at bounding box center [542, 375] width 33 height 15
click at [549, 380] on input "Email" at bounding box center [658, 375] width 284 height 46
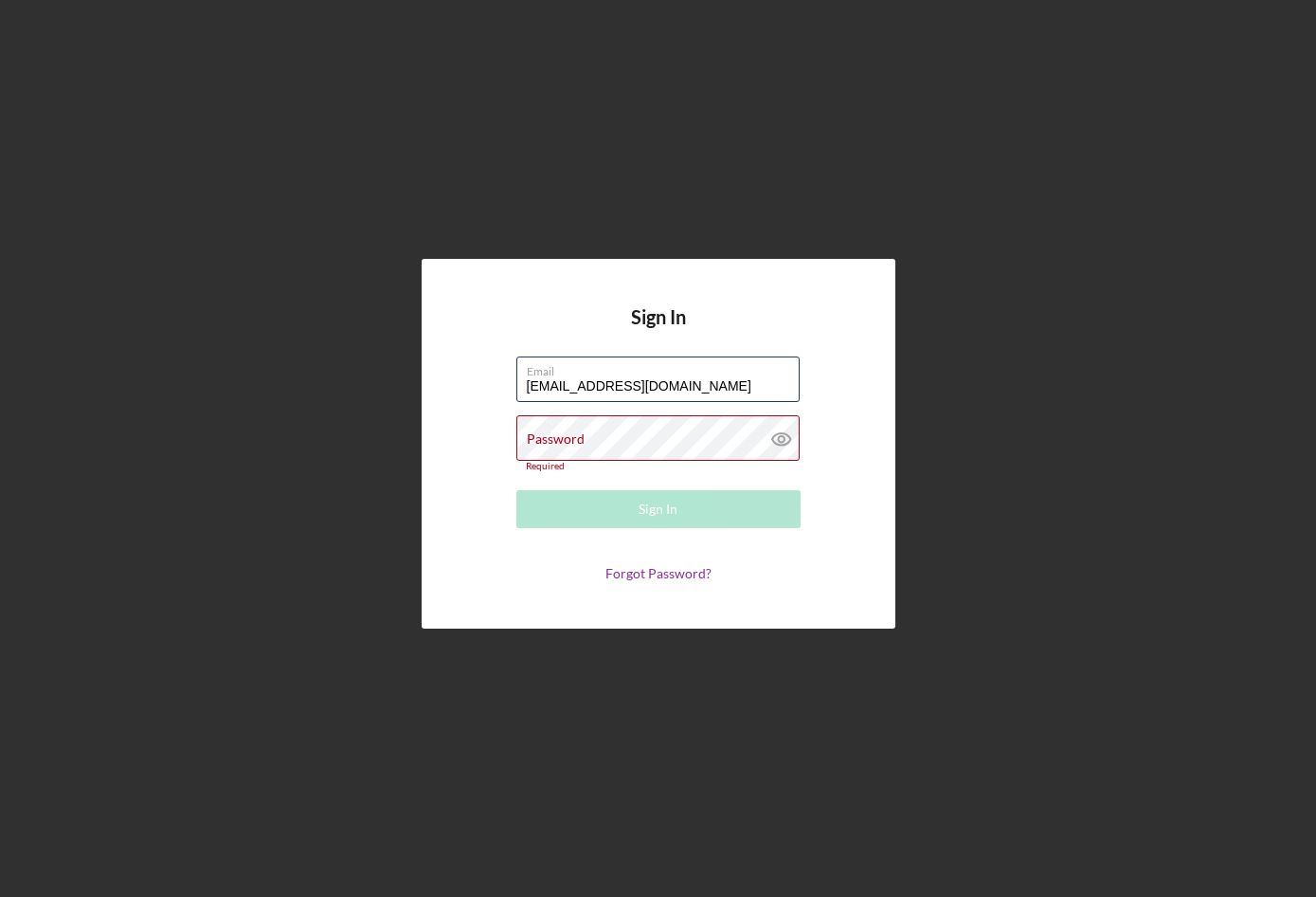
type input "lilly69hunter@gmail.com"
drag, startPoint x: 482, startPoint y: 585, endPoint x: 490, endPoint y: 569, distance: 17.9
click at [484, 582] on div "Sign In Email lilly69hunter@gmail.com Password Required Sign In Forgot Password?" at bounding box center [658, 445] width 474 height 371
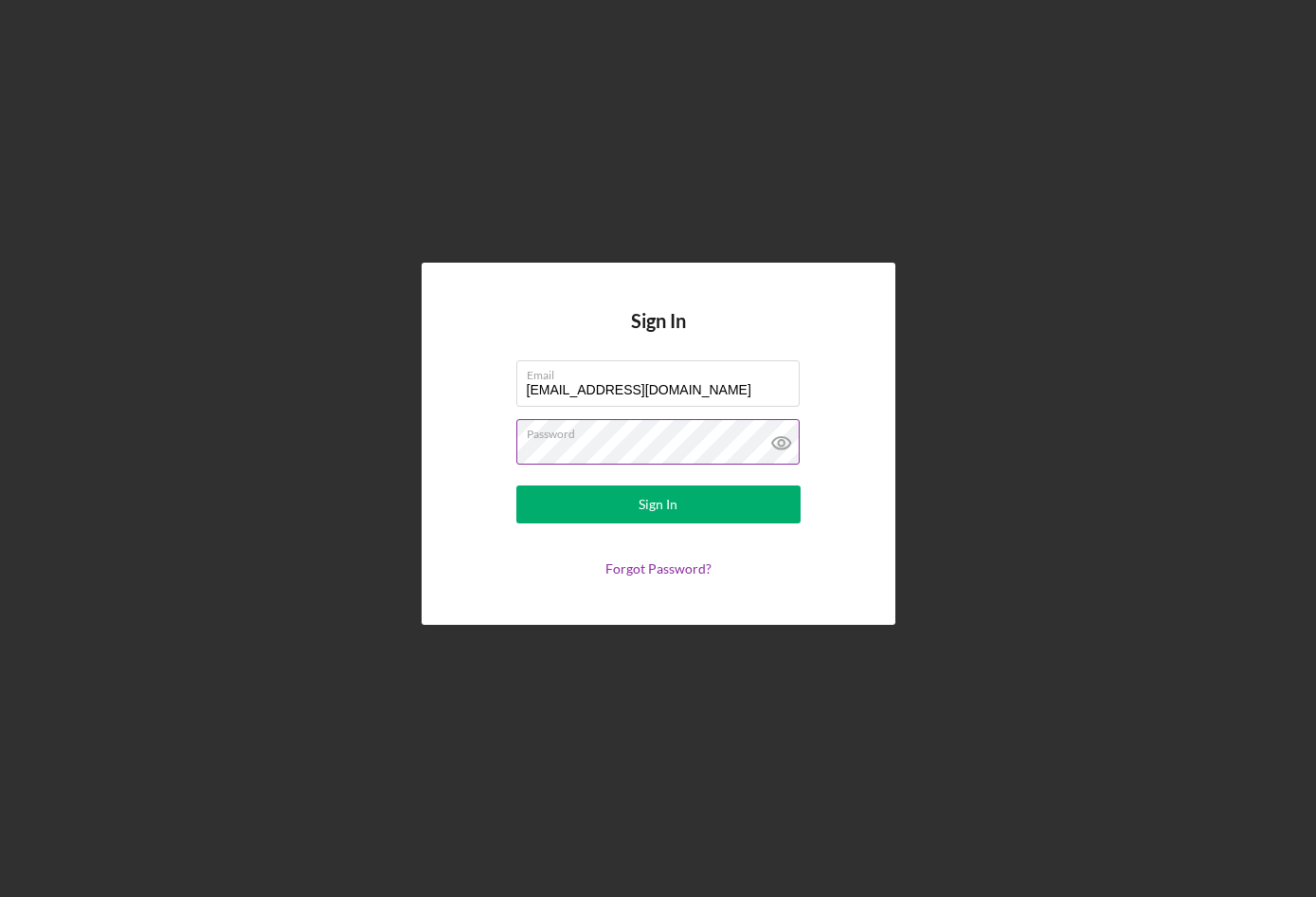
click at [440, 573] on div "Sign In Email lilly69hunter@gmail.com Password Sign In Forgot Password?" at bounding box center [658, 444] width 474 height 361
click at [652, 507] on div "Sign In" at bounding box center [658, 504] width 39 height 38
